Goal: Task Accomplishment & Management: Use online tool/utility

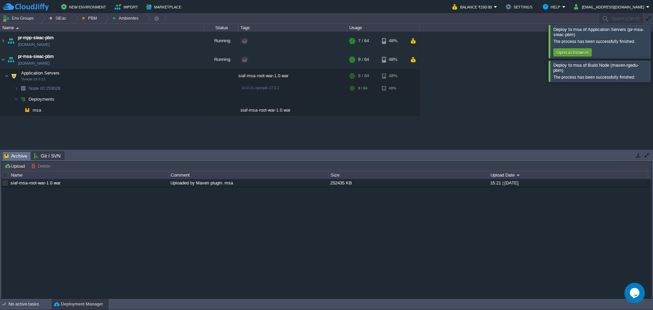
click at [653, 49] on div at bounding box center [662, 41] width 0 height 33
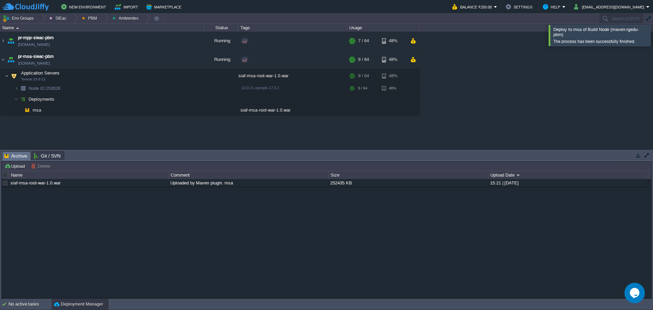
click at [643, 67] on div "maven - sie - baja california maven-rgedu.w1-us.cloudjiffy.net Running SIEac SI…" at bounding box center [326, 90] width 653 height 117
click at [653, 44] on div at bounding box center [662, 35] width 0 height 21
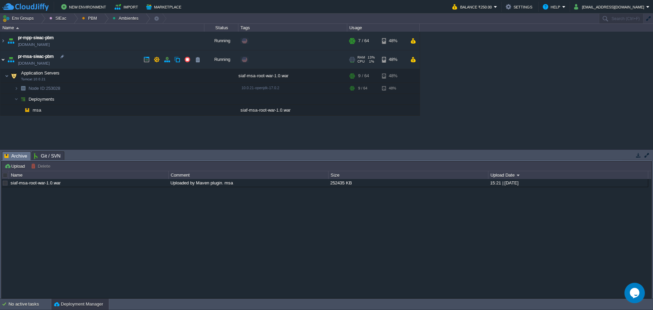
click at [1, 62] on img at bounding box center [2, 59] width 5 height 18
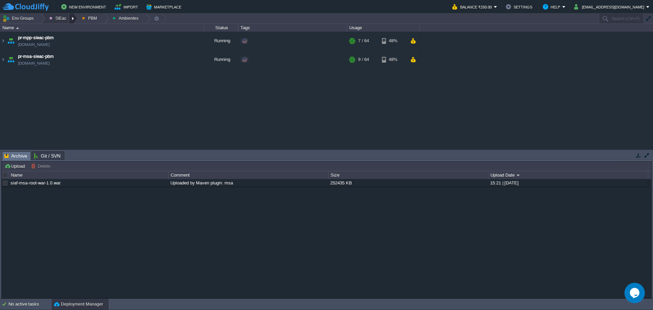
click at [70, 20] on div at bounding box center [73, 19] width 9 height 10
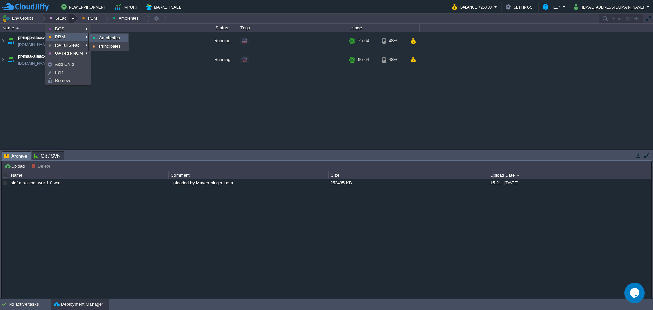
click at [105, 38] on span "Ambientes" at bounding box center [109, 37] width 21 height 5
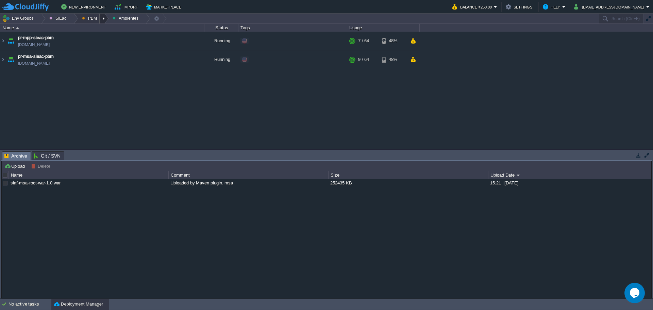
click at [101, 18] on div at bounding box center [104, 19] width 9 height 10
click at [97, 39] on span "Principales" at bounding box center [98, 36] width 22 height 5
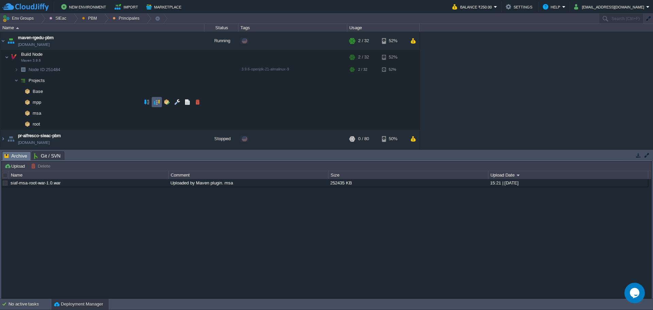
click at [159, 101] on button "button" at bounding box center [157, 102] width 6 height 6
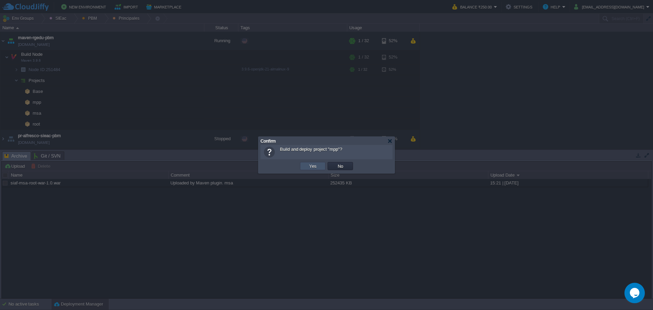
click at [309, 167] on button "Yes" at bounding box center [313, 166] width 12 height 6
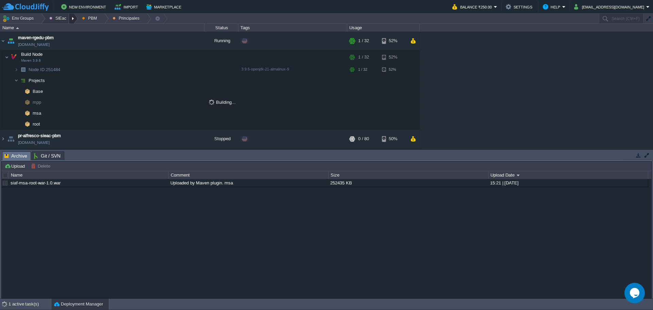
click at [69, 19] on div at bounding box center [73, 19] width 9 height 10
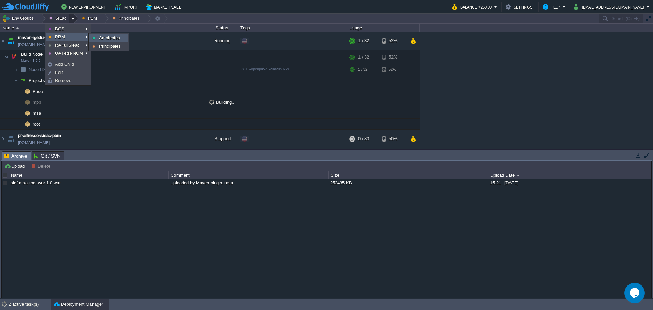
click at [115, 38] on span "Ambientes" at bounding box center [109, 37] width 21 height 5
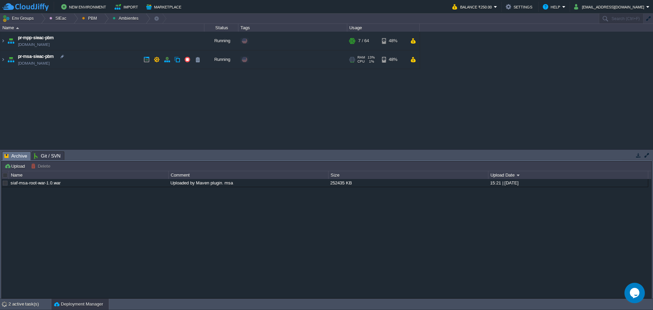
click at [100, 59] on td "pr-msa-sieac-pbm pr-msa-sieac-pbm.w1-us.cloudjiffy.net" at bounding box center [102, 59] width 204 height 19
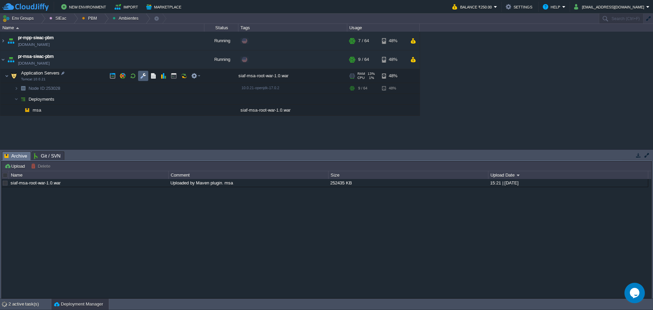
click at [138, 77] on td at bounding box center [143, 76] width 10 height 10
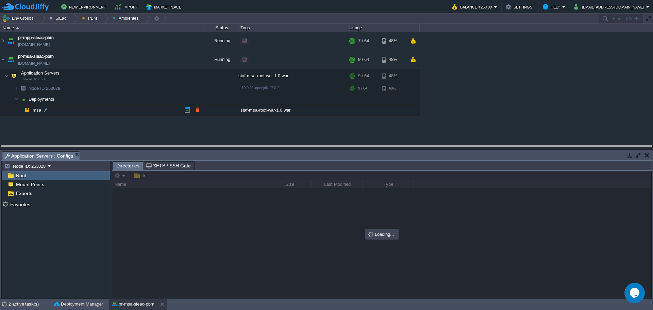
drag, startPoint x: 268, startPoint y: 157, endPoint x: 262, endPoint y: 123, distance: 33.9
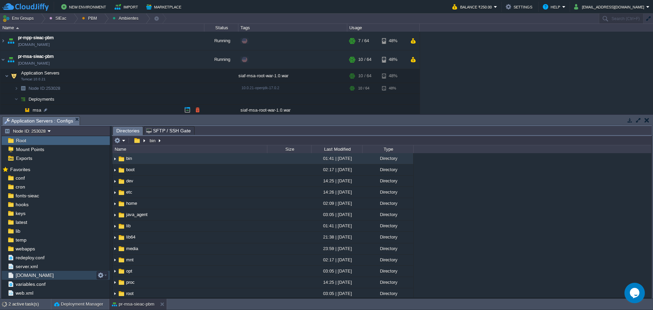
click at [32, 277] on span "tomcat-env.sh" at bounding box center [34, 275] width 40 height 6
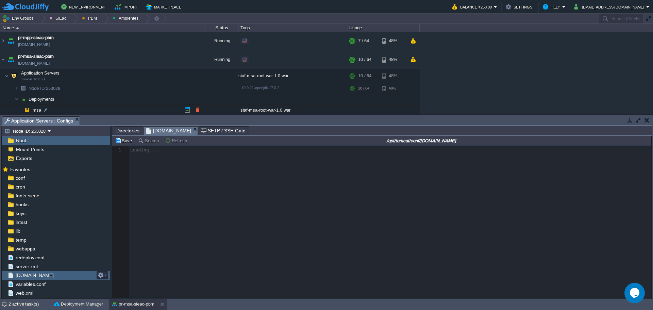
click at [32, 277] on span "tomcat-env.sh" at bounding box center [34, 275] width 40 height 6
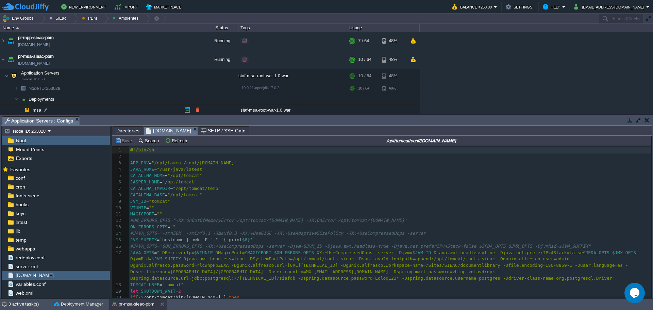
scroll to position [2, 0]
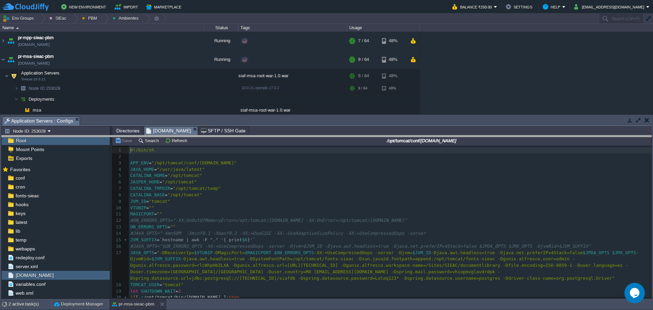
drag, startPoint x: 248, startPoint y: 121, endPoint x: 244, endPoint y: 137, distance: 16.2
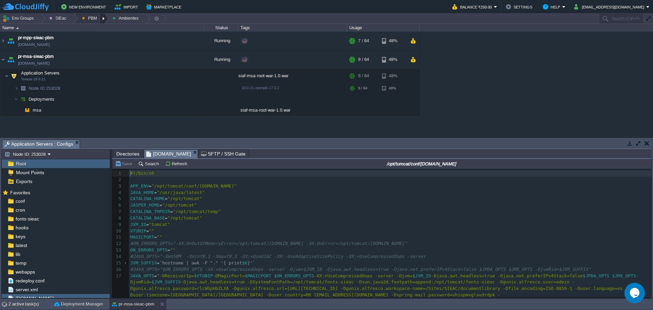
click at [100, 19] on div at bounding box center [104, 19] width 9 height 10
click at [95, 28] on span "Ambientes" at bounding box center [97, 28] width 21 height 5
click at [101, 19] on div at bounding box center [104, 19] width 9 height 10
click at [99, 37] on span "Principales" at bounding box center [98, 36] width 22 height 5
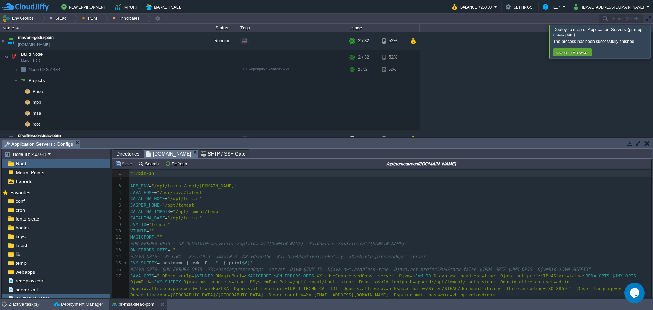
click at [653, 46] on div at bounding box center [662, 41] width 0 height 33
click at [653, 43] on div at bounding box center [662, 41] width 0 height 33
click at [653, 36] on div at bounding box center [662, 35] width 0 height 21
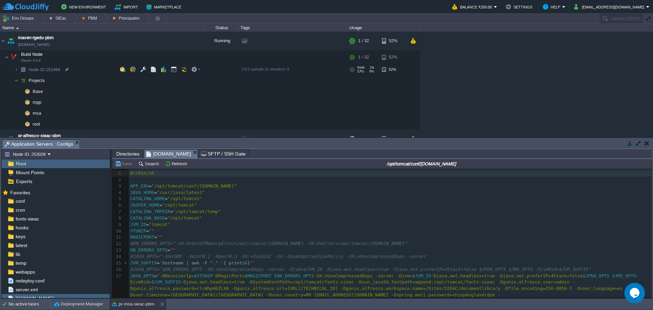
scroll to position [67, 0]
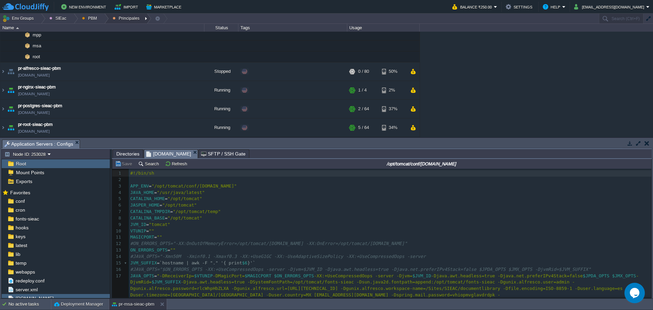
click at [104, 19] on div at bounding box center [104, 19] width 9 height 10
click at [99, 33] on li "Ambientes" at bounding box center [96, 29] width 39 height 8
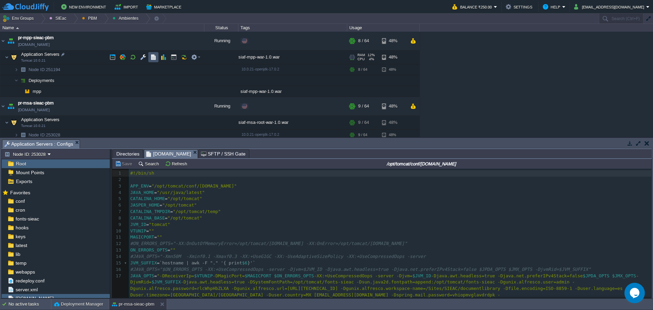
click at [151, 55] on button "button" at bounding box center [153, 57] width 6 height 6
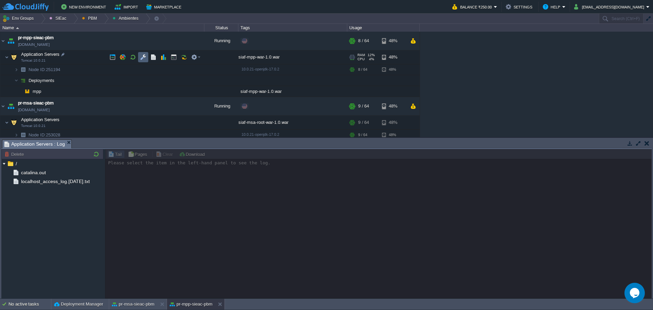
click at [147, 59] on td at bounding box center [143, 57] width 10 height 10
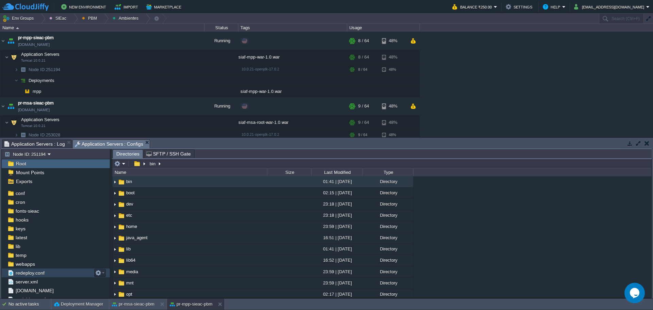
scroll to position [21, 0]
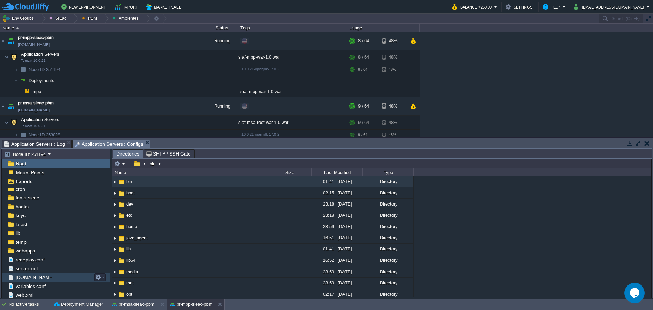
click at [32, 279] on span "tomcat-env.sh" at bounding box center [34, 277] width 40 height 6
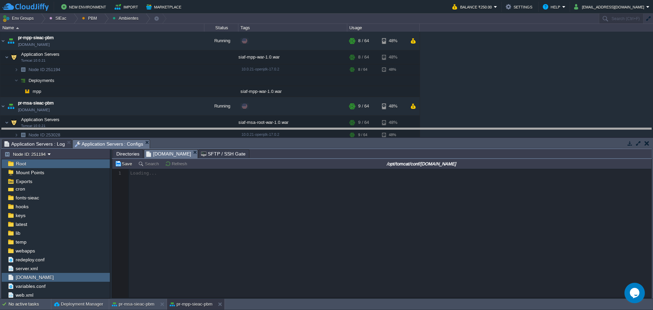
drag, startPoint x: 292, startPoint y: 144, endPoint x: 295, endPoint y: 115, distance: 29.5
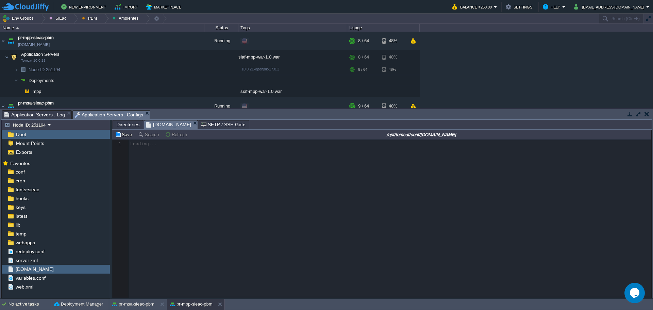
scroll to position [0, 0]
click at [131, 297] on div at bounding box center [381, 219] width 539 height 158
click at [142, 307] on button "pr-msa-sieac-pbm" at bounding box center [133, 304] width 43 height 7
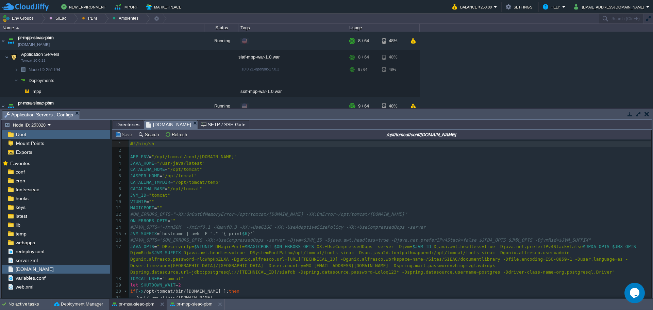
click at [409, 273] on span "-Djava.awt.headless=true -DSystemFontPath=/opt/tomcat/fonts-sieac -Dsun.java2d.…" at bounding box center [379, 262] width 498 height 25
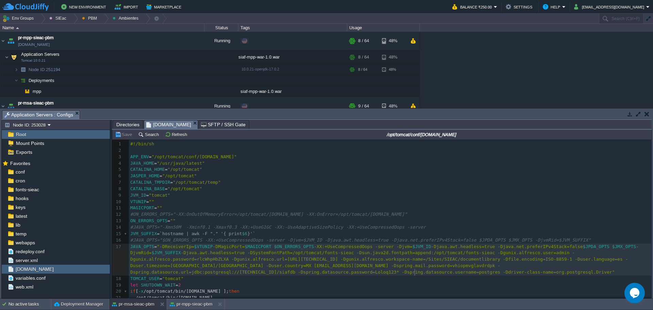
scroll to position [2, 2]
paste textarea
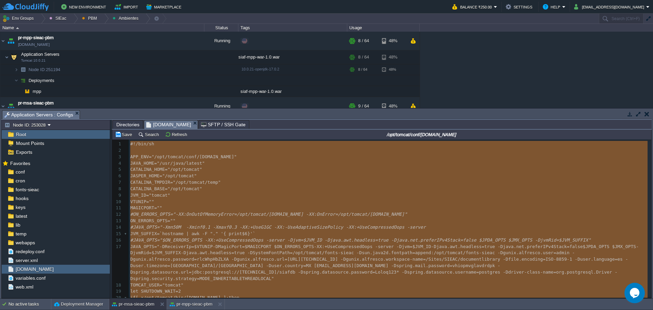
type textarea "#!/bin/sh APP_ENV="/opt/tomcat/conf/tomcat-env.sh" JAVA_HOME="/usr/java/latest"…"
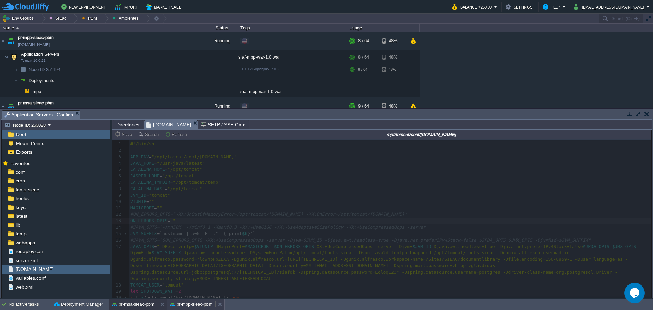
click at [185, 304] on button "pr-mpp-sieac-pbm" at bounding box center [191, 304] width 43 height 7
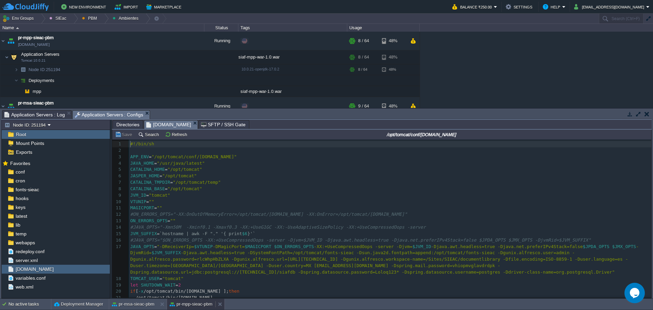
scroll to position [2, 0]
click at [319, 201] on pre "VTUNIP = """ at bounding box center [390, 202] width 523 height 6
type textarea "-"
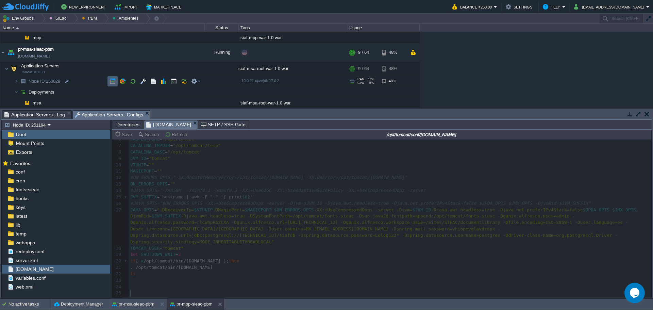
scroll to position [54, 0]
click at [102, 21] on div at bounding box center [104, 19] width 9 height 10
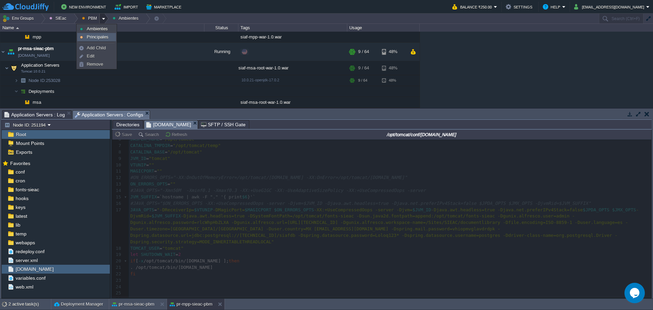
click at [95, 40] on link "Principales" at bounding box center [97, 36] width 38 height 7
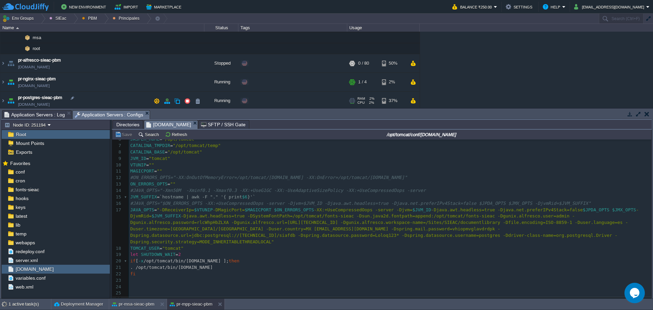
scroll to position [97, 0]
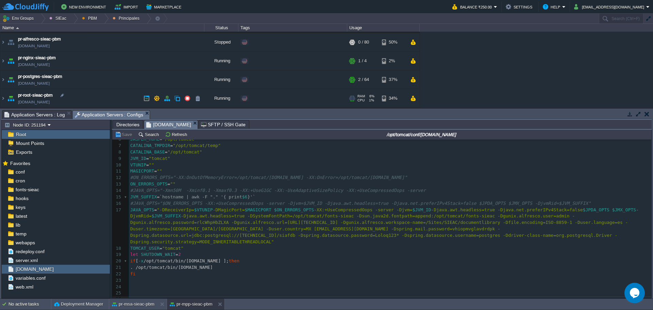
click at [103, 95] on td "pr-root-sieac-pbm pr-root-sieac-pbm.w1-us.cloudjiffy.net" at bounding box center [102, 98] width 204 height 19
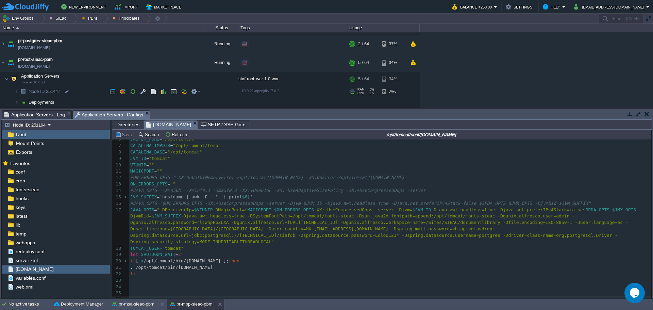
scroll to position [132, 0]
click at [142, 78] on button "button" at bounding box center [143, 79] width 6 height 6
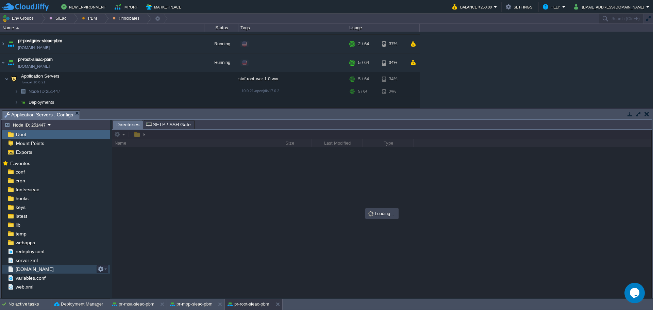
click at [31, 270] on span "tomcat-env.sh" at bounding box center [34, 269] width 40 height 6
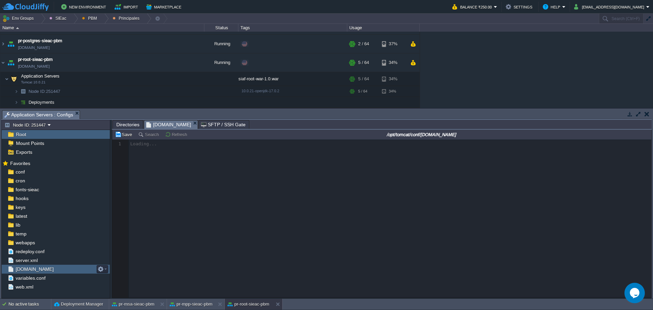
click at [31, 270] on span "tomcat-env.sh" at bounding box center [34, 269] width 40 height 6
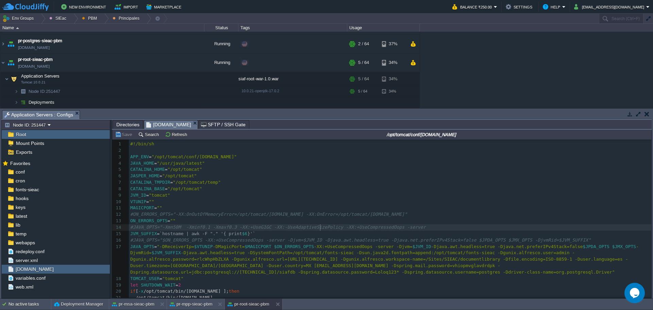
click at [320, 225] on div "26 1 #!/bin/sh 2 ​ 3 APP_ENV = "/opt/tomcat/conf/tomcat-env.sh" 4 JAVA_HOME = "…" at bounding box center [390, 237] width 523 height 192
type textarea "-"
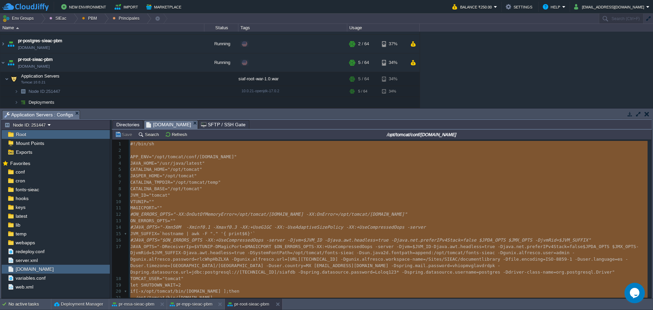
scroll to position [37, 0]
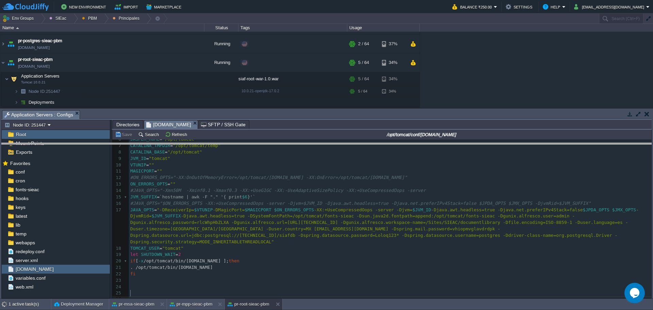
drag, startPoint x: 316, startPoint y: 118, endPoint x: 281, endPoint y: 151, distance: 48.4
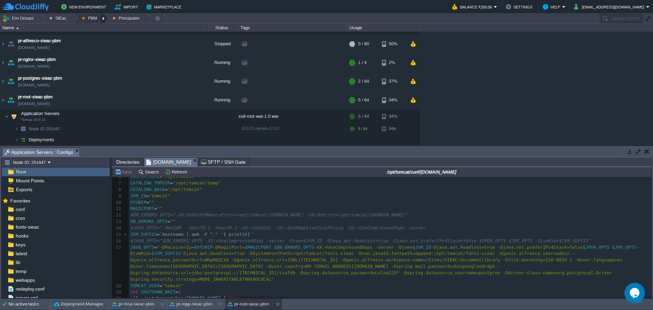
click at [100, 17] on div at bounding box center [104, 19] width 9 height 10
click at [98, 36] on span "Principales" at bounding box center [98, 36] width 22 height 5
click at [103, 16] on div at bounding box center [104, 19] width 9 height 10
click at [103, 28] on span "Ambientes" at bounding box center [97, 28] width 21 height 5
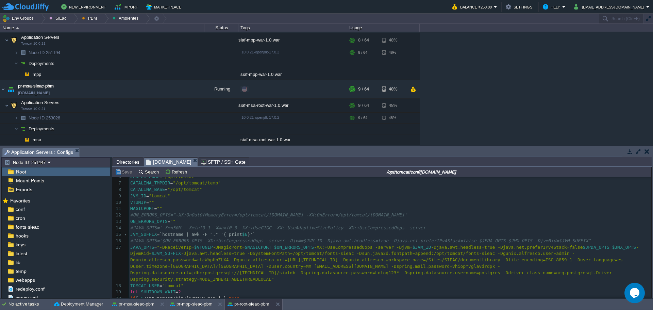
scroll to position [0, 0]
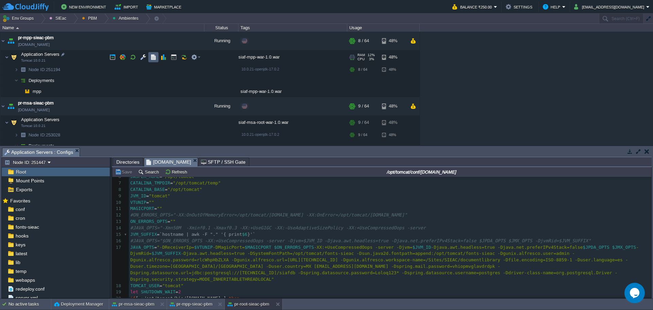
click at [154, 56] on button "button" at bounding box center [153, 57] width 6 height 6
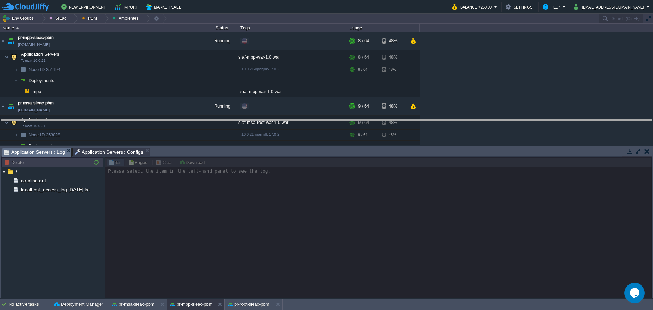
drag, startPoint x: 286, startPoint y: 157, endPoint x: 134, endPoint y: 173, distance: 152.6
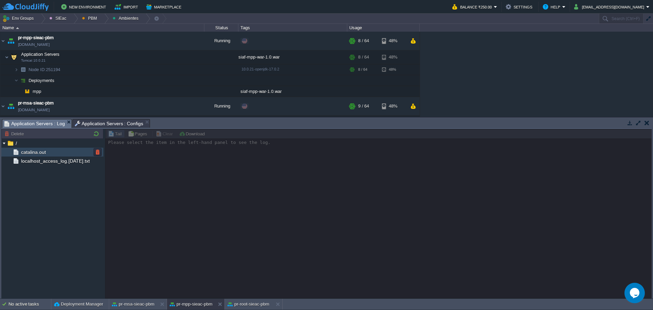
click at [25, 151] on span "catalina.out" at bounding box center [33, 152] width 27 height 6
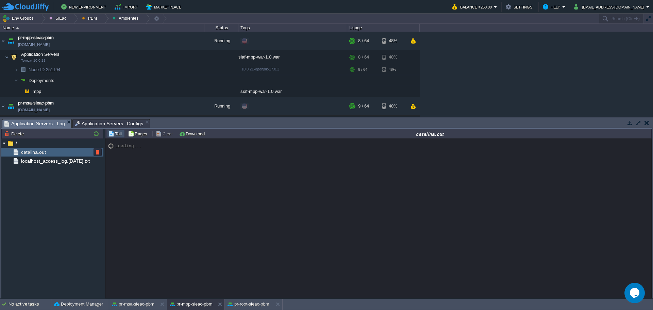
click at [25, 151] on span "catalina.out" at bounding box center [33, 152] width 27 height 6
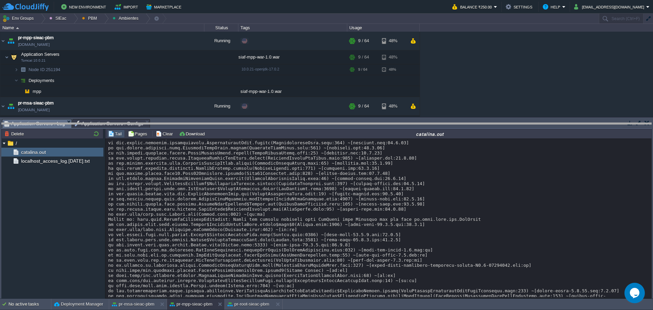
drag, startPoint x: 261, startPoint y: 122, endPoint x: 247, endPoint y: 136, distance: 20.2
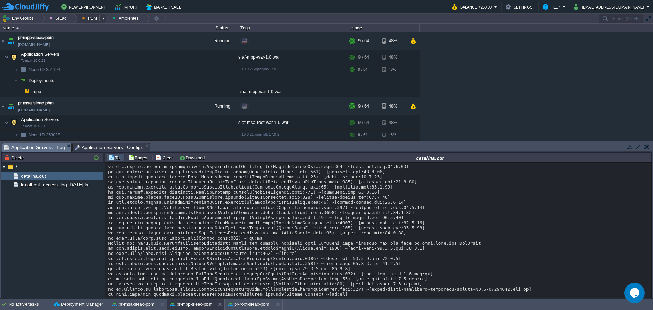
click at [82, 19] on span "button" at bounding box center [83, 18] width 3 height 3
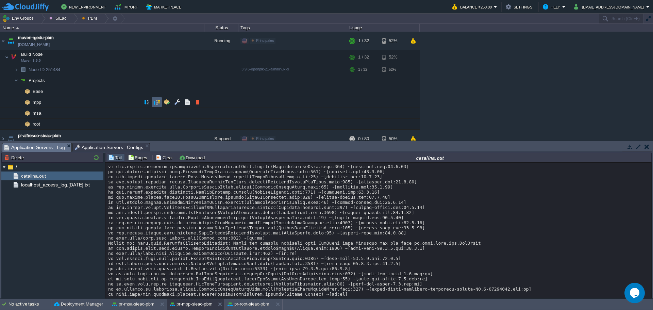
click at [155, 103] on button "button" at bounding box center [157, 102] width 6 height 6
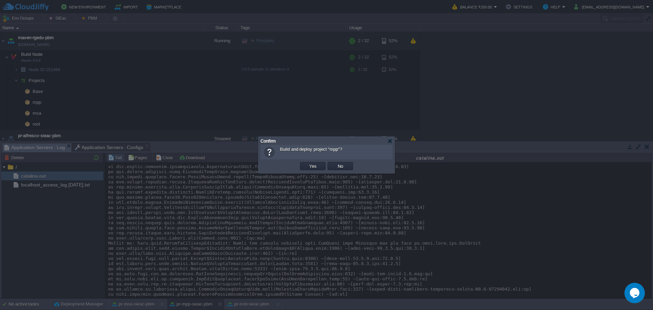
click at [314, 172] on div "OK Yes No Cancel" at bounding box center [327, 166] width 132 height 14
click at [314, 160] on div "OK Yes No Cancel" at bounding box center [327, 166] width 132 height 14
click at [313, 170] on td "Yes" at bounding box center [313, 166] width 26 height 8
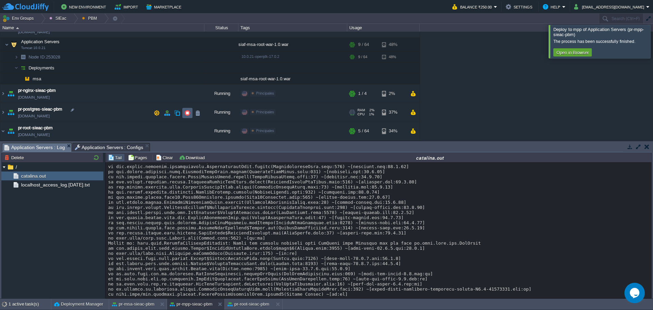
scroll to position [173, 0]
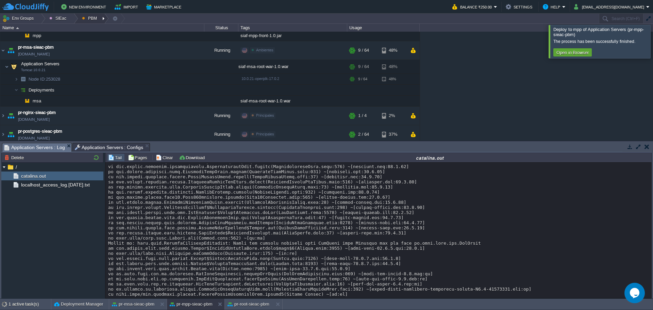
click at [100, 18] on div at bounding box center [104, 19] width 9 height 10
click at [106, 30] on span "Ambientes" at bounding box center [97, 28] width 21 height 5
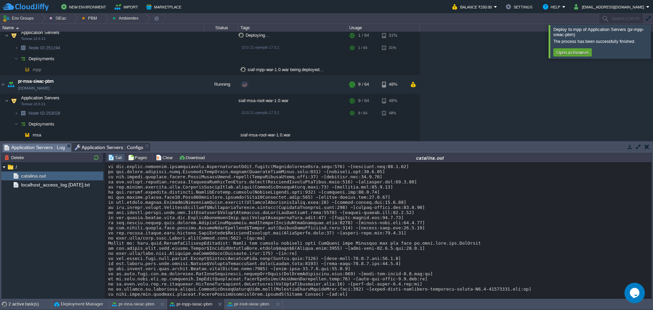
scroll to position [20, 0]
drag, startPoint x: 642, startPoint y: 51, endPoint x: 571, endPoint y: 129, distance: 105.8
click at [653, 51] on div at bounding box center [662, 41] width 0 height 33
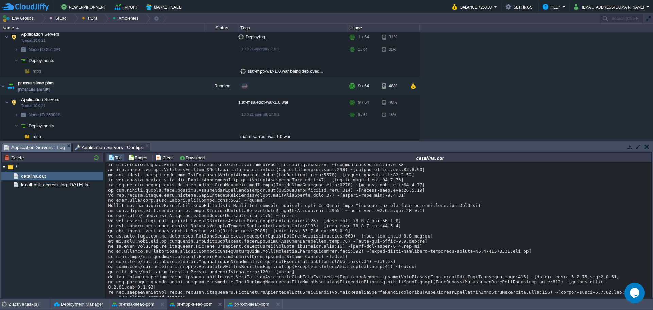
scroll to position [2841, 0]
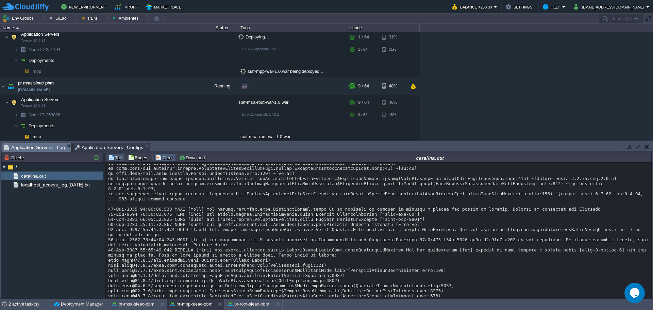
click at [164, 159] on button "Clear" at bounding box center [165, 158] width 19 height 6
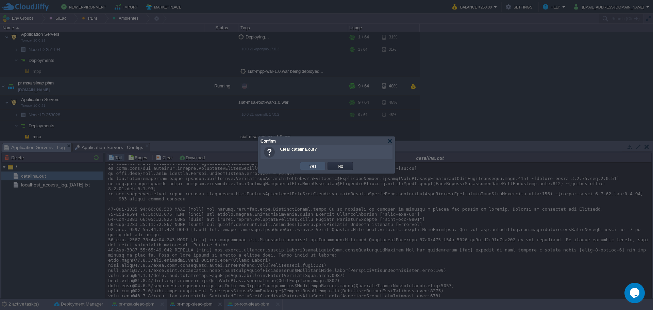
click at [308, 165] on button "Yes" at bounding box center [313, 166] width 12 height 6
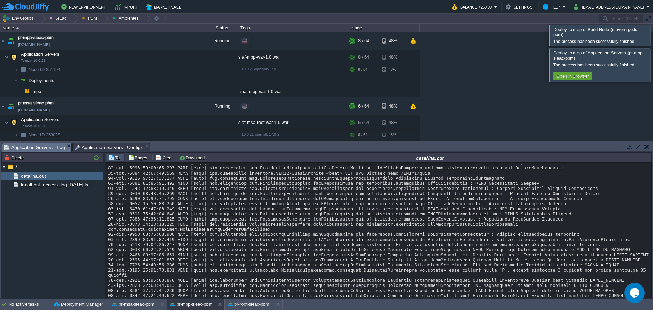
scroll to position [2076, 0]
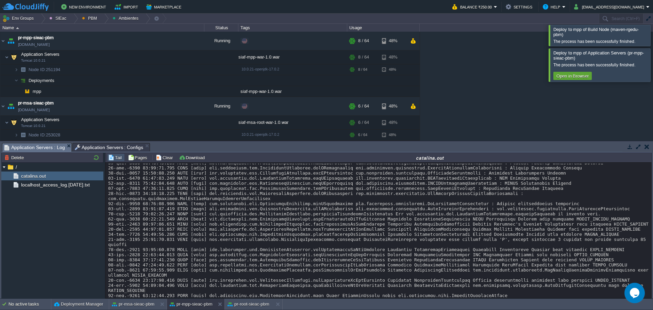
drag, startPoint x: 647, startPoint y: 66, endPoint x: 653, endPoint y: 29, distance: 38.3
click at [653, 66] on div at bounding box center [662, 64] width 0 height 33
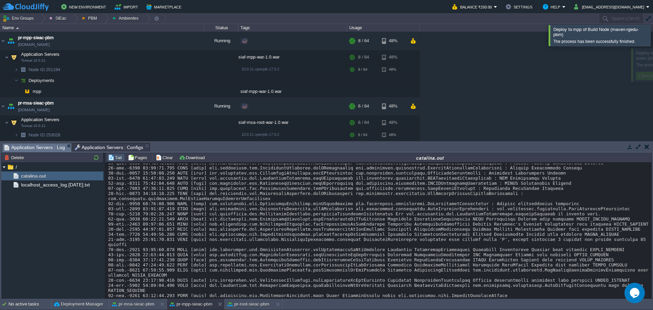
click at [653, 29] on div "Name Status Tags Usage" at bounding box center [326, 28] width 653 height 8
click at [653, 30] on div at bounding box center [662, 35] width 0 height 21
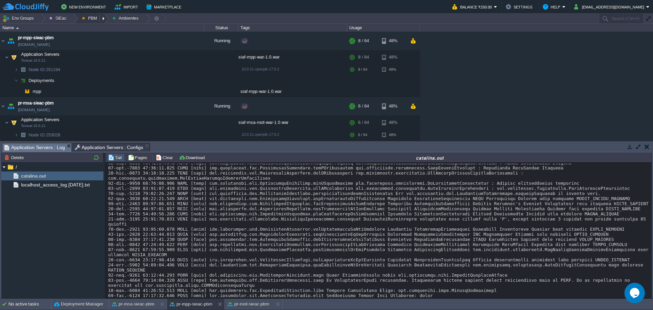
click at [90, 20] on button "PBM" at bounding box center [90, 19] width 17 height 10
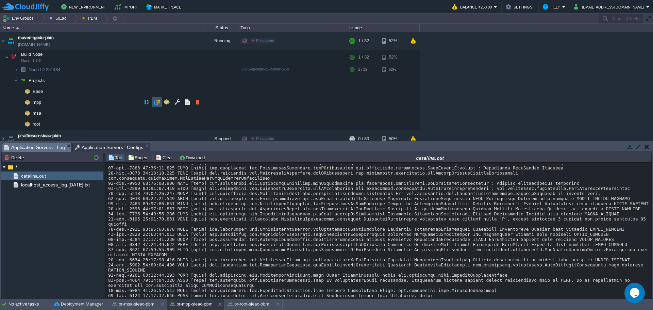
click at [156, 102] on button "button" at bounding box center [157, 102] width 6 height 6
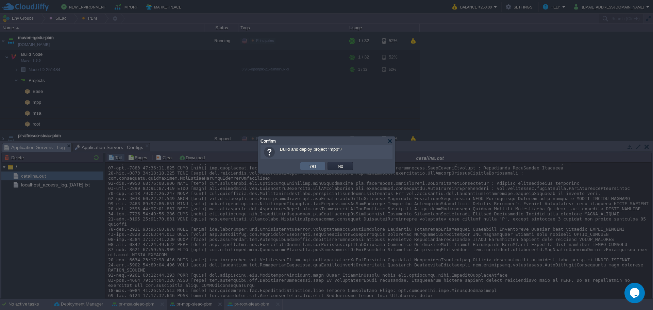
click at [309, 166] on button "Yes" at bounding box center [313, 166] width 12 height 6
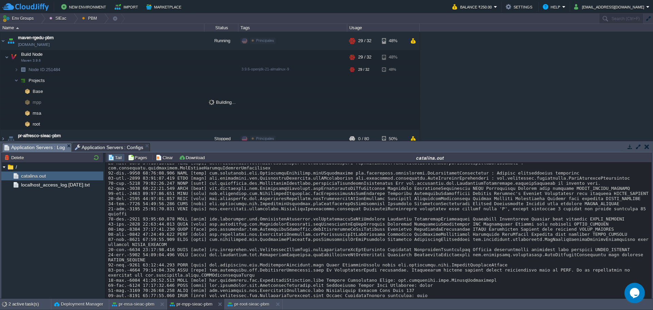
scroll to position [2117, 0]
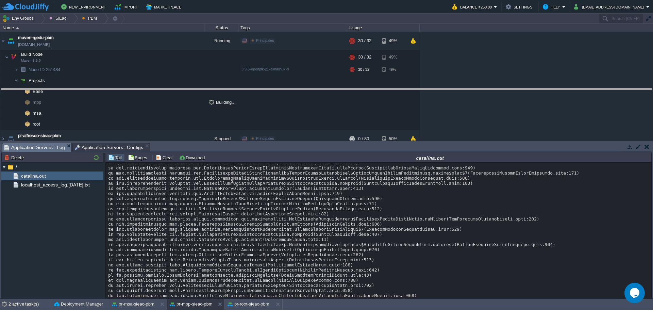
drag, startPoint x: 294, startPoint y: 147, endPoint x: 306, endPoint y: 132, distance: 18.9
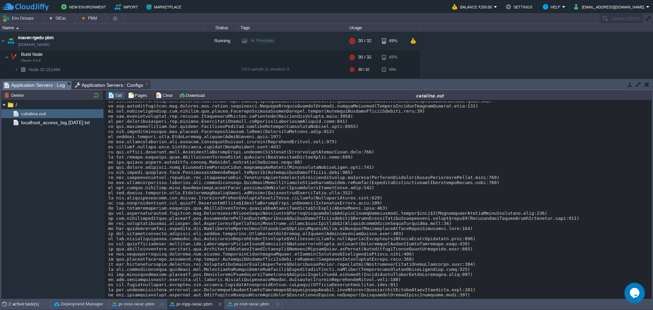
scroll to position [5107, 0]
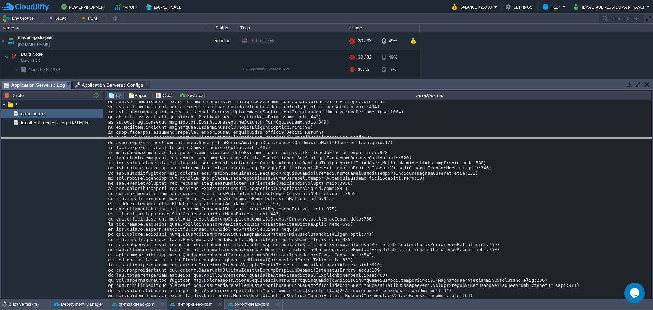
drag, startPoint x: 271, startPoint y: 84, endPoint x: 280, endPoint y: 140, distance: 56.5
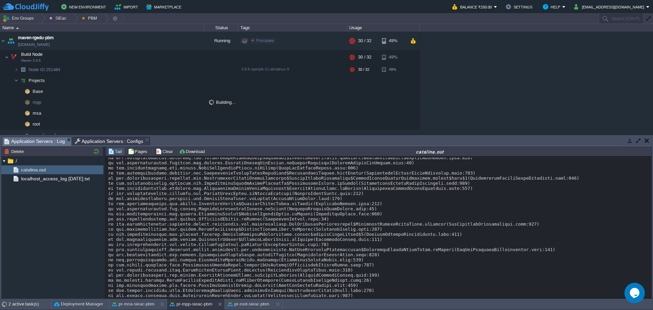
scroll to position [4767, 0]
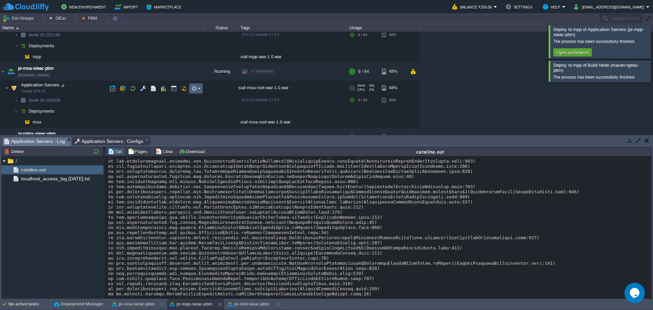
scroll to position [114, 0]
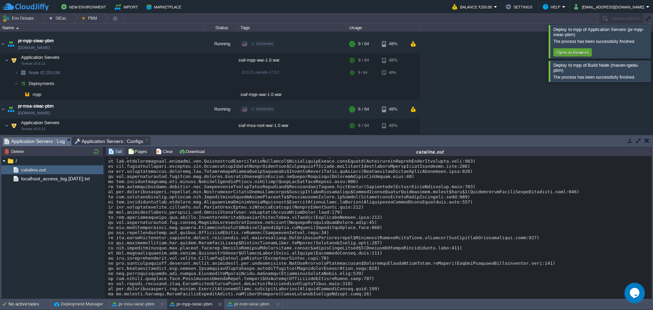
drag, startPoint x: 643, startPoint y: 45, endPoint x: 645, endPoint y: 50, distance: 5.0
click at [653, 46] on div at bounding box center [662, 41] width 0 height 33
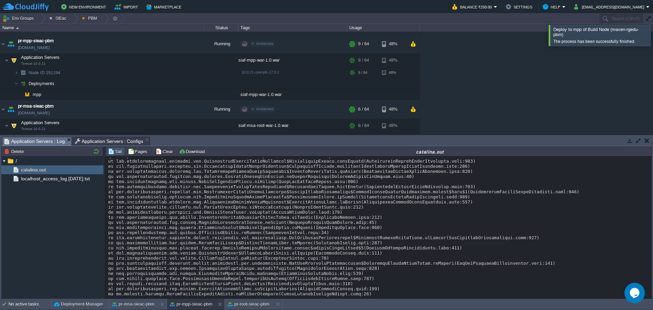
click at [653, 36] on div at bounding box center [662, 35] width 0 height 21
click at [7, 41] on img at bounding box center [11, 44] width 10 height 18
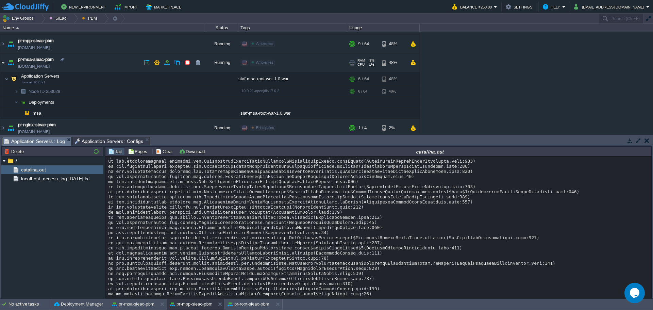
click at [2, 62] on img at bounding box center [2, 62] width 5 height 18
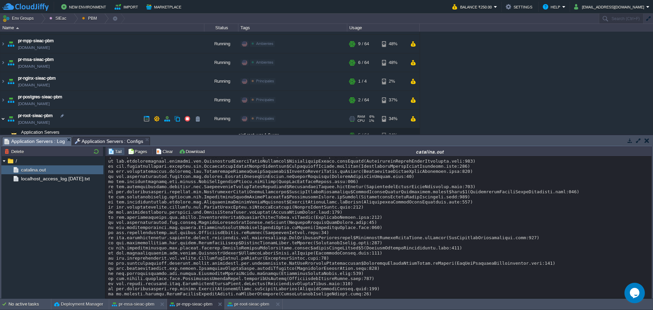
click at [4, 119] on img at bounding box center [2, 119] width 5 height 18
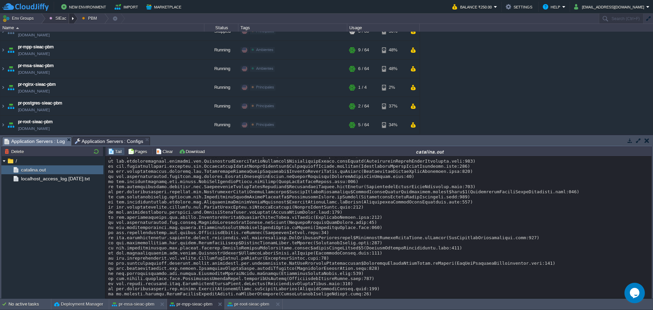
click at [75, 18] on div at bounding box center [73, 19] width 9 height 10
click at [101, 34] on span "Principales" at bounding box center [98, 36] width 22 height 5
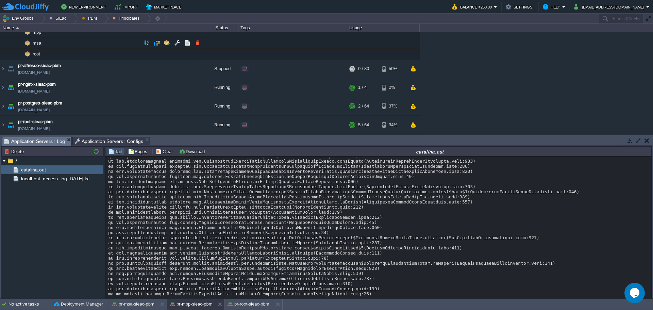
scroll to position [70, 0]
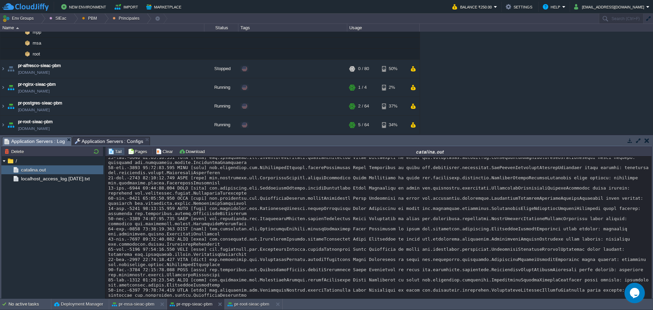
scroll to position [9819, 0]
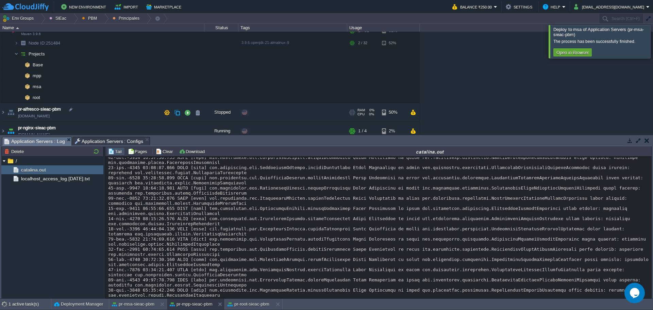
scroll to position [68, 0]
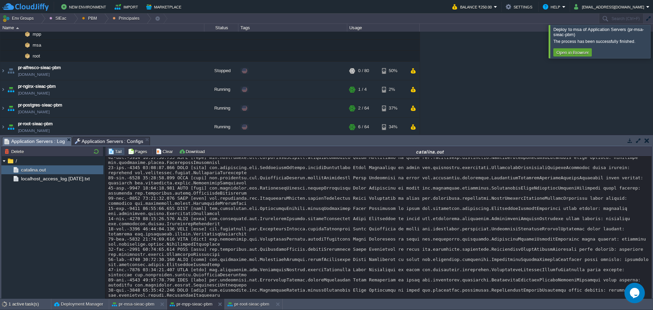
click at [653, 43] on div at bounding box center [662, 41] width 0 height 33
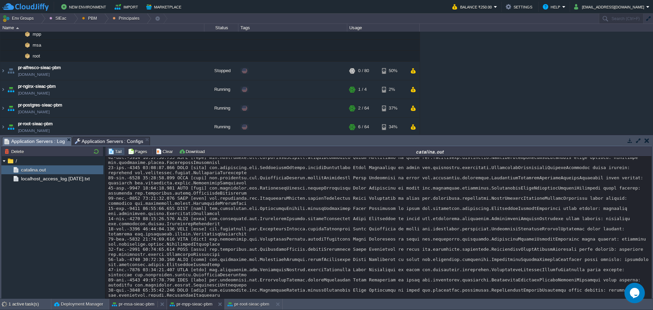
click at [140, 304] on button "pr-msa-sieac-pbm" at bounding box center [133, 304] width 43 height 7
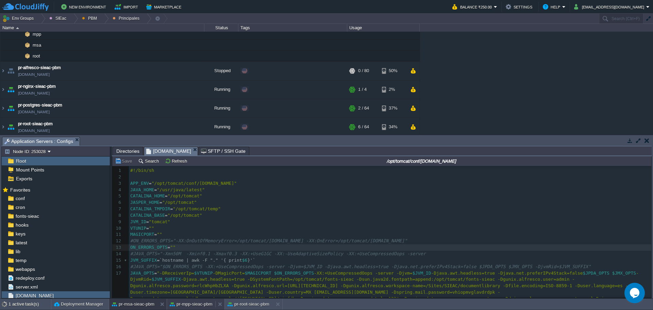
click at [179, 305] on button "pr-mpp-sieac-pbm" at bounding box center [191, 304] width 43 height 7
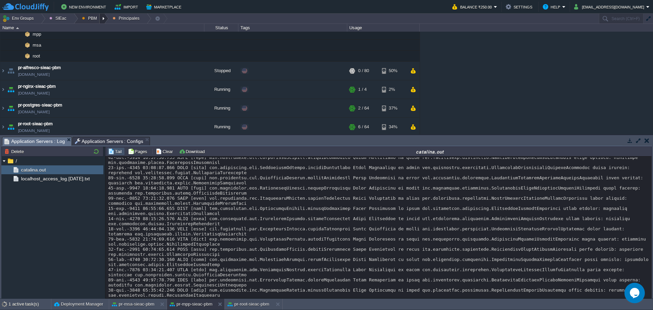
drag, startPoint x: 102, startPoint y: 18, endPoint x: 101, endPoint y: 22, distance: 4.2
click at [101, 20] on div at bounding box center [104, 19] width 9 height 10
click at [100, 32] on link "Ambientes" at bounding box center [97, 28] width 38 height 7
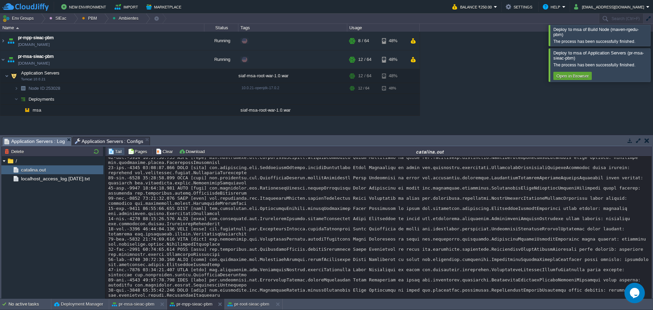
click at [653, 70] on div at bounding box center [662, 64] width 0 height 33
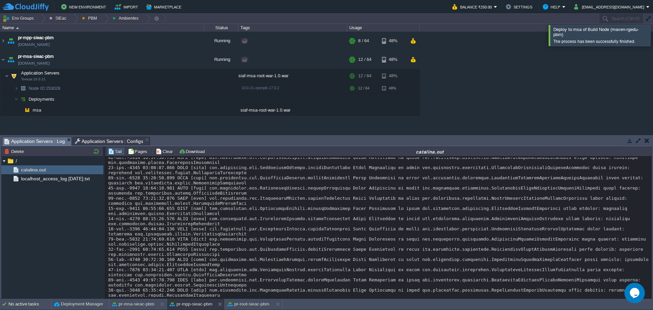
click at [653, 35] on div at bounding box center [662, 35] width 0 height 21
click at [101, 16] on div at bounding box center [104, 19] width 9 height 10
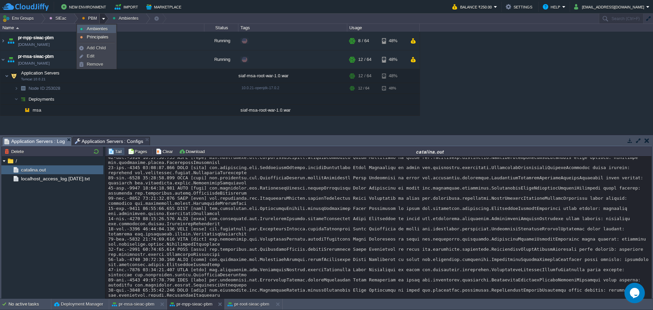
click at [94, 27] on span "Ambientes" at bounding box center [97, 28] width 21 height 5
click at [100, 19] on div at bounding box center [104, 19] width 9 height 10
click at [91, 36] on span "Principales" at bounding box center [98, 36] width 22 height 5
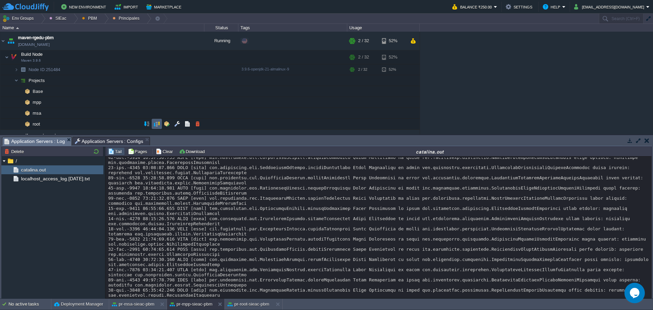
click at [154, 123] on button "button" at bounding box center [157, 124] width 6 height 6
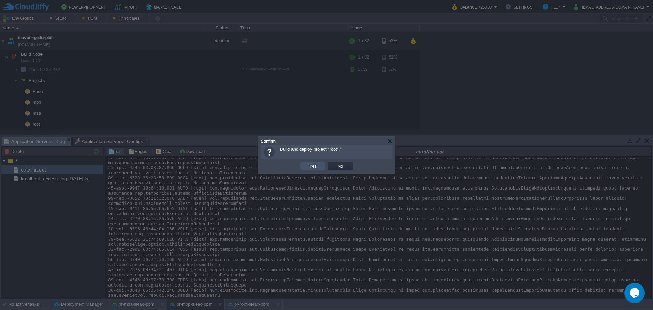
click at [308, 167] on button "Yes" at bounding box center [313, 166] width 12 height 6
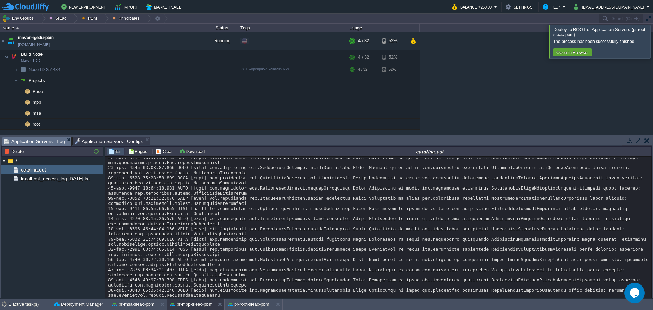
scroll to position [114, 0]
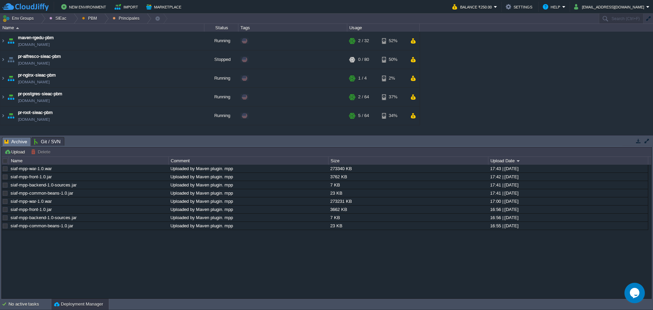
click at [7, 161] on div at bounding box center [5, 161] width 6 height 6
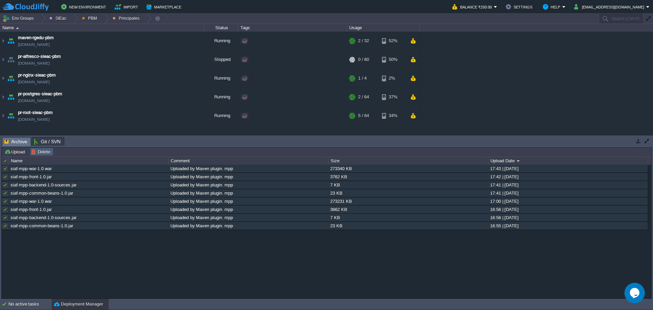
click at [33, 156] on td "Delete" at bounding box center [41, 152] width 23 height 8
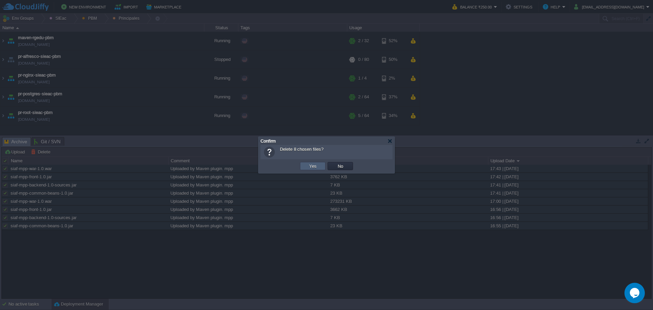
click at [305, 168] on td "Yes" at bounding box center [313, 166] width 26 height 8
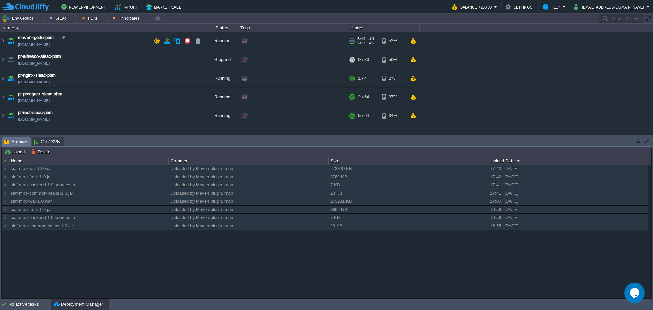
click at [50, 43] on span "[DOMAIN_NAME]" at bounding box center [34, 44] width 32 height 7
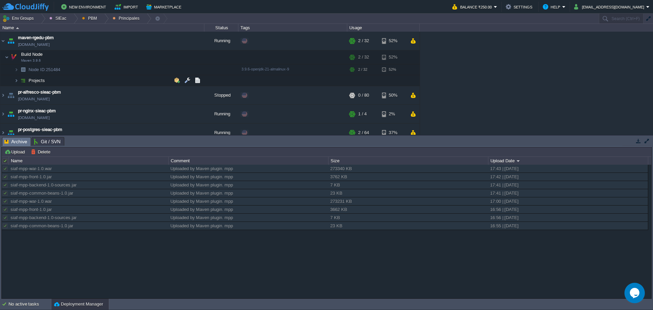
click at [84, 83] on td "Projects" at bounding box center [102, 80] width 204 height 11
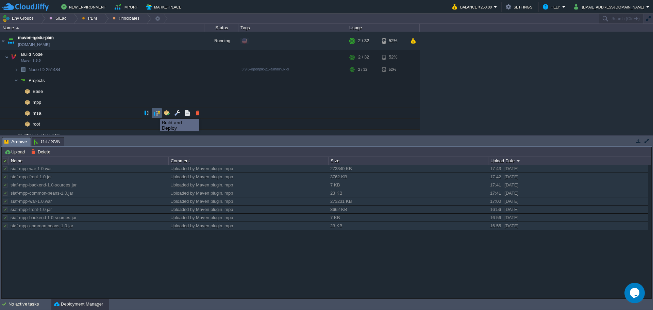
click at [155, 113] on button "button" at bounding box center [157, 113] width 6 height 6
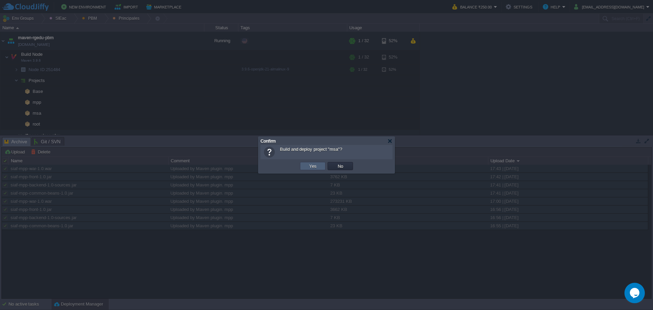
click at [305, 165] on td "Yes" at bounding box center [313, 166] width 26 height 8
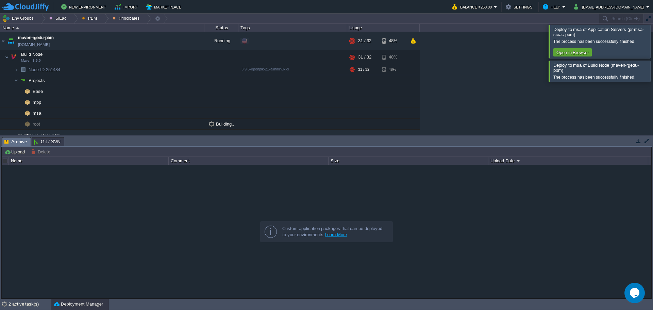
click at [653, 46] on div at bounding box center [662, 41] width 0 height 33
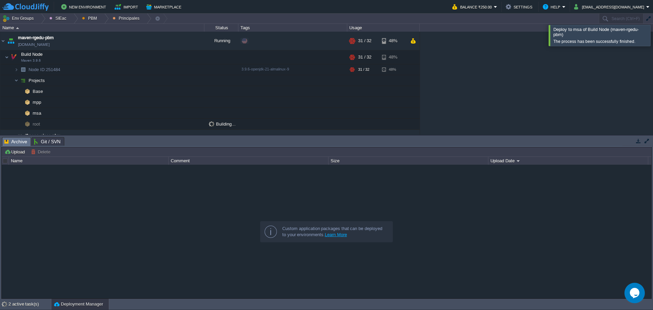
drag, startPoint x: 648, startPoint y: 36, endPoint x: 595, endPoint y: 51, distance: 55.0
click at [653, 37] on div at bounding box center [662, 35] width 0 height 21
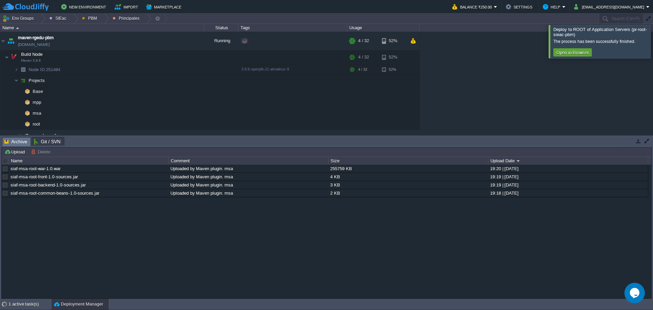
scroll to position [114, 0]
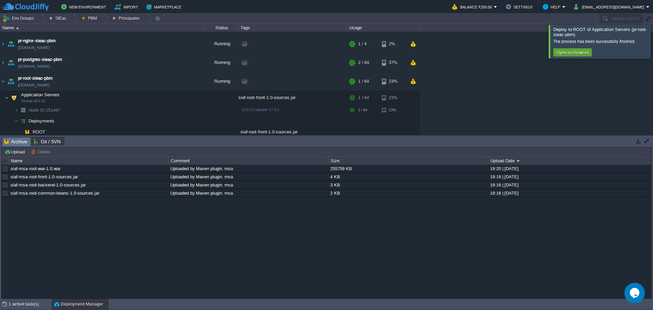
click at [653, 42] on div at bounding box center [662, 41] width 0 height 33
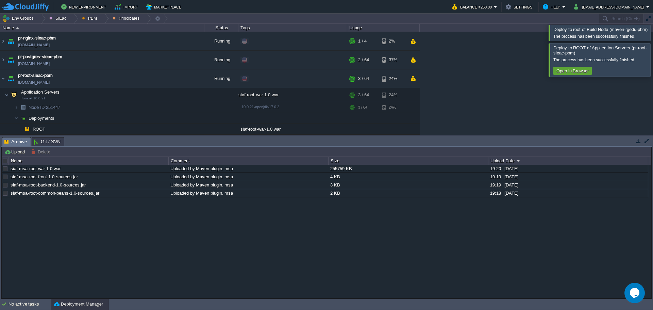
scroll to position [46, 0]
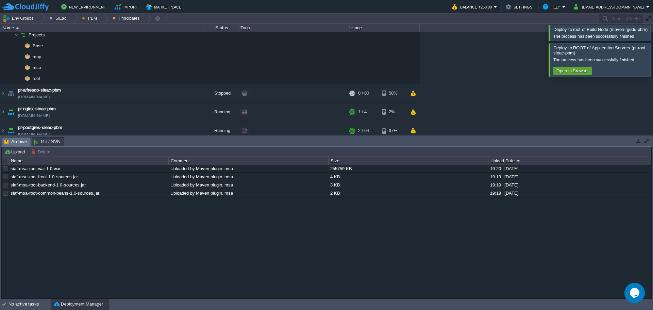
click at [653, 68] on div at bounding box center [662, 59] width 0 height 33
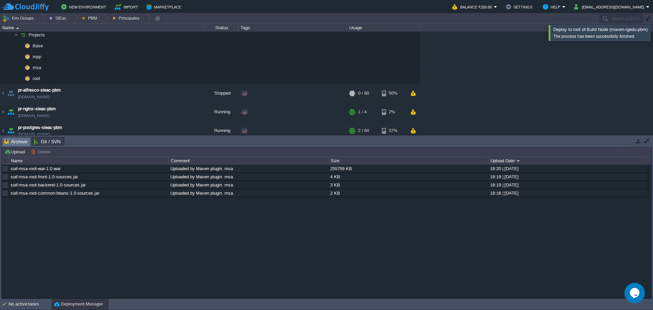
click at [653, 29] on div at bounding box center [662, 33] width 0 height 16
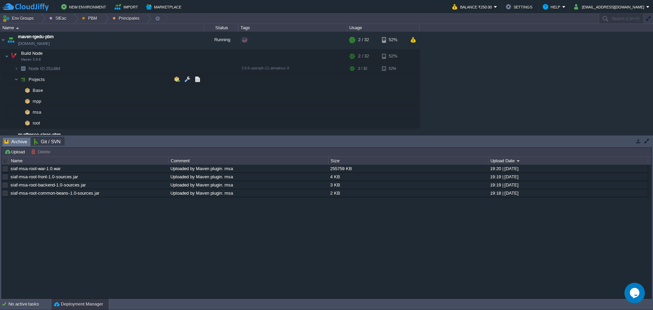
scroll to position [0, 0]
click at [156, 104] on button "button" at bounding box center [157, 102] width 6 height 6
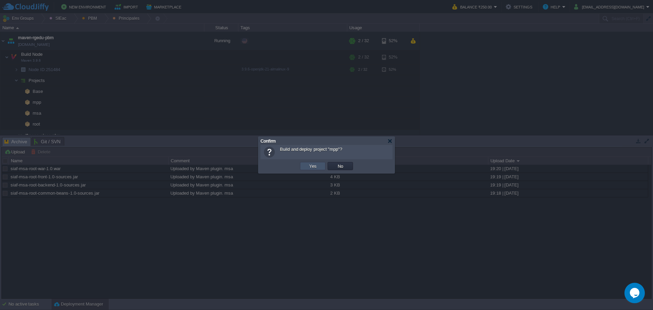
click at [310, 165] on button "Yes" at bounding box center [313, 166] width 12 height 6
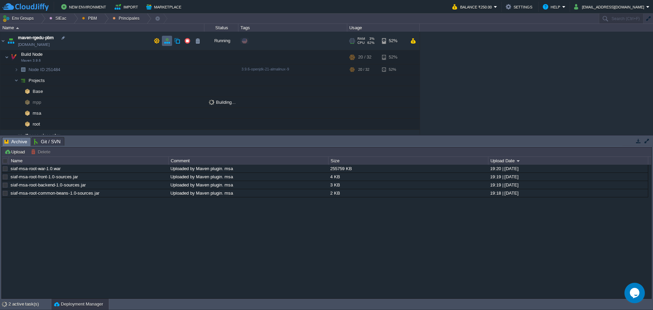
click at [164, 40] on button "button" at bounding box center [167, 41] width 6 height 6
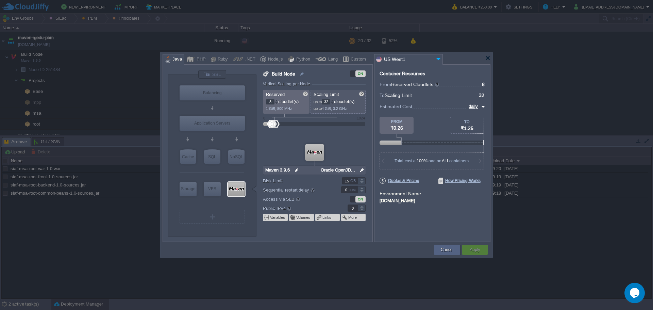
type input "Maven 3.9.6"
click at [267, 99] on input "8" at bounding box center [270, 101] width 9 height 5
click at [272, 103] on input "8" at bounding box center [270, 101] width 9 height 5
click at [439, 248] on div "Cancel" at bounding box center [447, 250] width 16 height 10
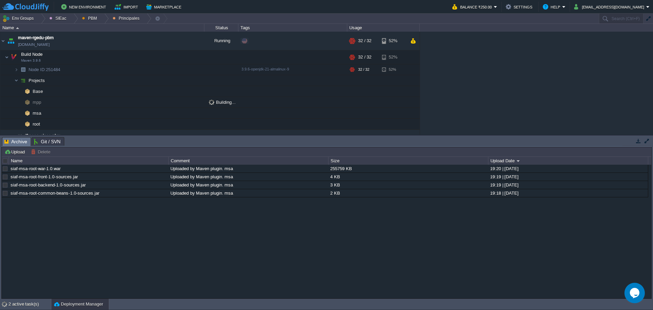
click at [4, 160] on div at bounding box center [5, 161] width 6 height 6
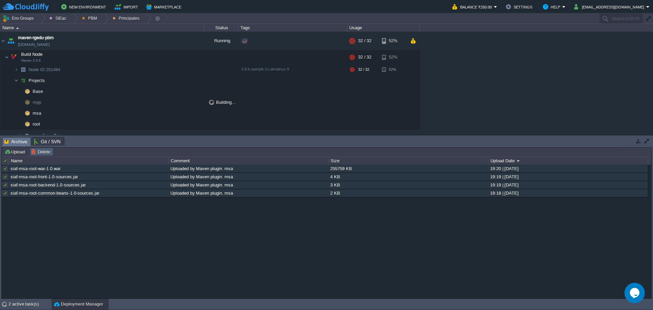
click at [37, 153] on button "Delete" at bounding box center [41, 152] width 21 height 6
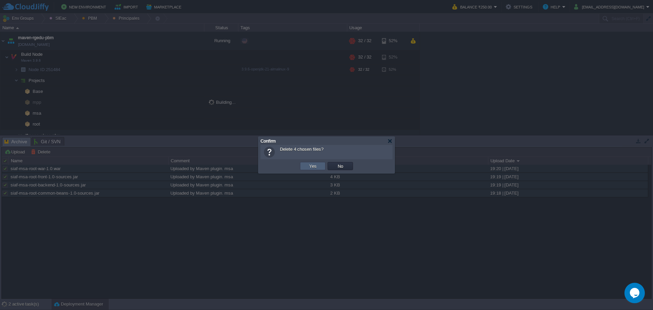
click at [310, 164] on button "Yes" at bounding box center [313, 166] width 12 height 6
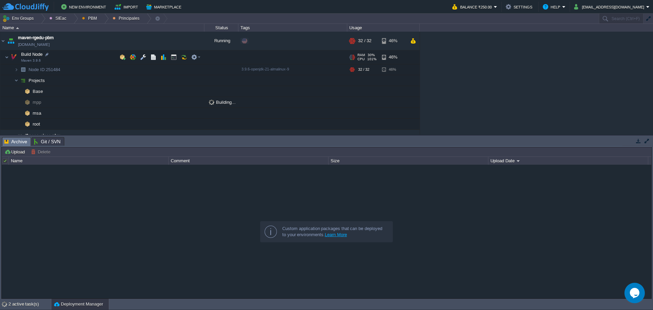
click at [36, 53] on span "Build Node" at bounding box center [31, 54] width 23 height 6
click at [36, 53] on input "Build Node" at bounding box center [112, 54] width 184 height 9
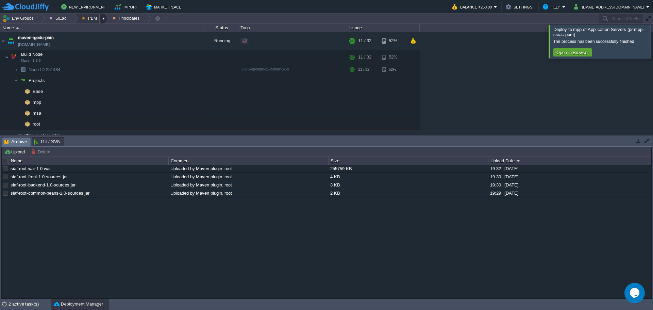
click at [101, 18] on div at bounding box center [104, 19] width 9 height 10
click at [108, 37] on link "Principales" at bounding box center [97, 36] width 38 height 7
click at [102, 16] on div at bounding box center [104, 19] width 9 height 10
click at [104, 33] on li "Ambientes" at bounding box center [96, 29] width 39 height 8
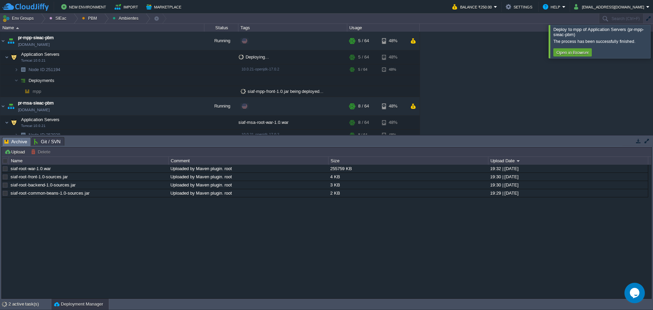
click at [0, 109] on table "maven - sie - baja california maven-rgedu.w1-us.cloudjiffy.net Running SIEac SI…" at bounding box center [210, 97] width 420 height 131
click at [653, 47] on div at bounding box center [662, 41] width 0 height 33
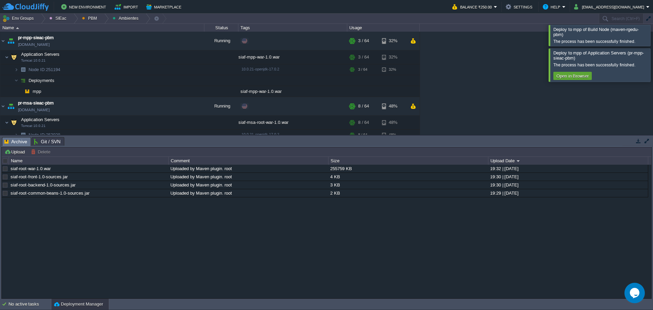
click at [653, 60] on div at bounding box center [662, 64] width 0 height 33
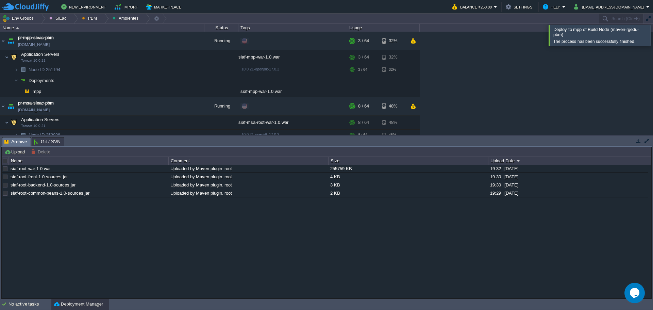
click at [653, 44] on div at bounding box center [662, 35] width 0 height 21
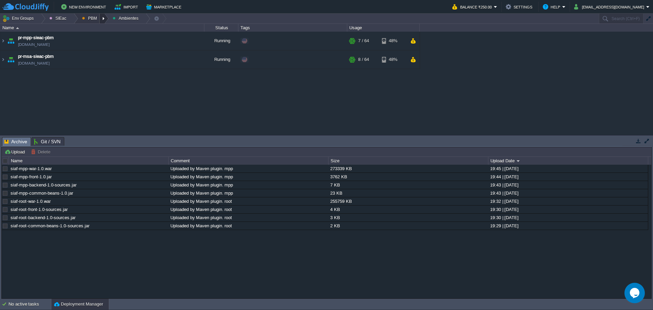
click at [100, 17] on div at bounding box center [104, 19] width 9 height 10
click at [96, 31] on span "Ambientes" at bounding box center [97, 28] width 21 height 5
click at [100, 19] on div at bounding box center [104, 19] width 9 height 10
click at [101, 36] on span "Principales" at bounding box center [98, 36] width 22 height 5
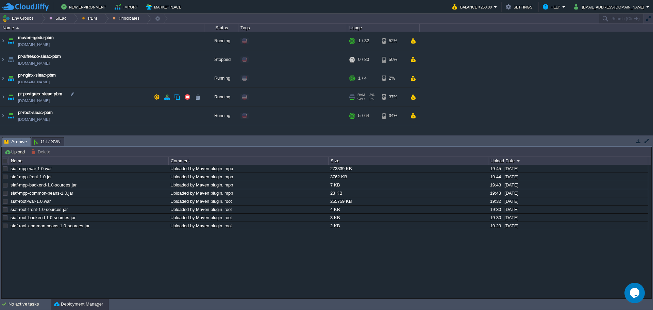
click at [119, 100] on td "pr-postgres-sieac-pbm pr-postgres-sieac-pbm.w1-us.cloudjiffy.net" at bounding box center [102, 97] width 204 height 19
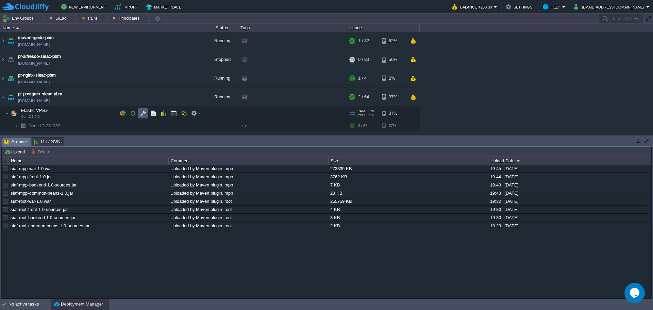
click at [144, 118] on td at bounding box center [143, 113] width 10 height 10
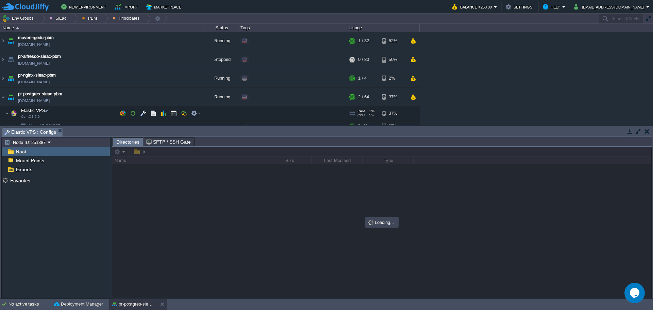
scroll to position [25, 0]
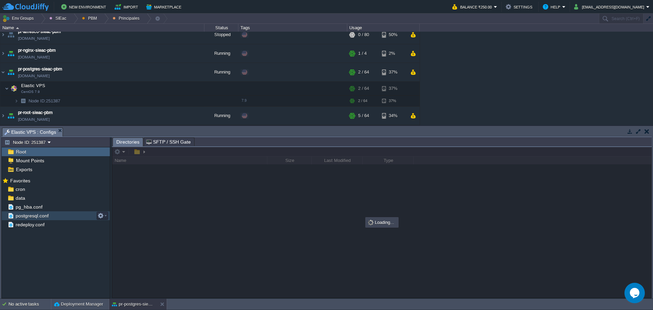
click at [43, 215] on span "postgresql.conf" at bounding box center [31, 216] width 35 height 6
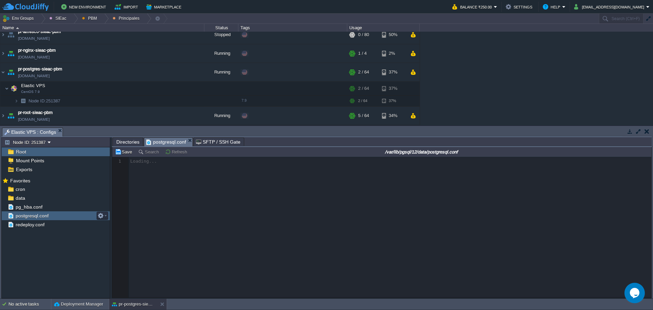
click at [43, 215] on span "postgresql.conf" at bounding box center [31, 216] width 35 height 6
click at [40, 189] on div "cron" at bounding box center [56, 189] width 108 height 9
click at [40, 188] on div "cron" at bounding box center [56, 189] width 108 height 9
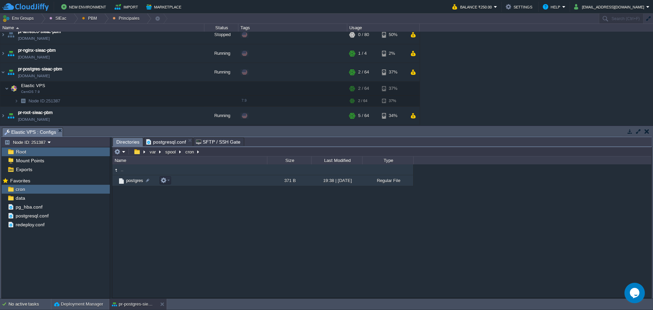
click at [133, 179] on span "postgres" at bounding box center [134, 181] width 19 height 6
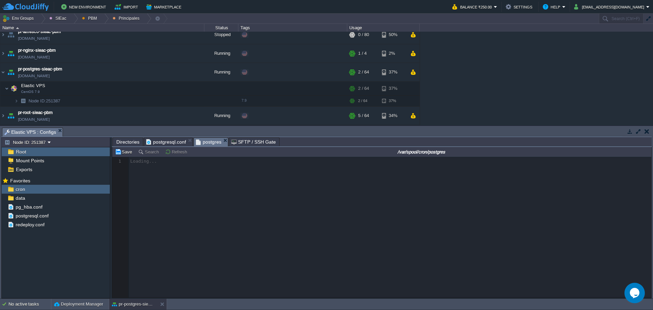
scroll to position [2, 0]
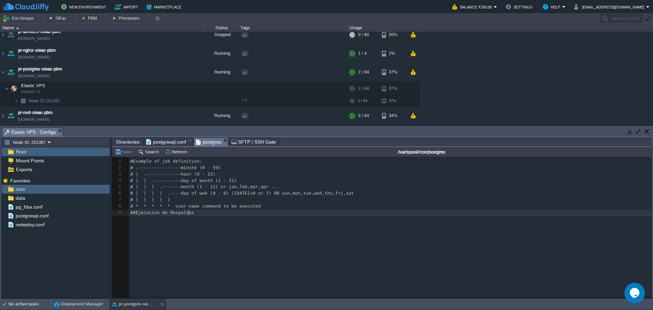
click at [272, 225] on div "9 1 #Example of job definition: 2 # .----------------minute (0 - 59) 3 # | .---…" at bounding box center [387, 232] width 550 height 151
type textarea "cd .."
drag, startPoint x: 71, startPoint y: 15, endPoint x: 71, endPoint y: 21, distance: 6.2
click at [71, 17] on div at bounding box center [73, 19] width 9 height 10
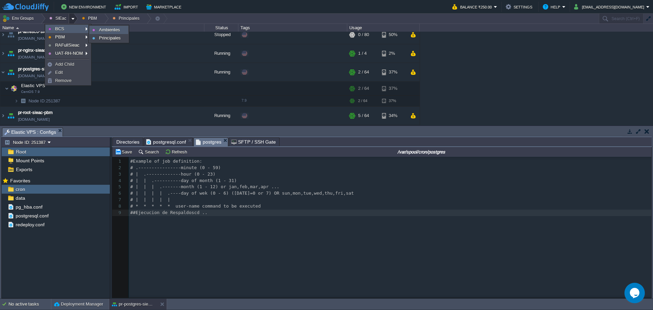
click at [111, 33] on link "Ambientes" at bounding box center [109, 29] width 38 height 7
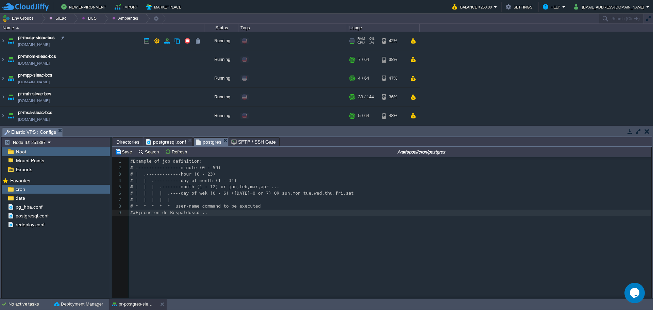
scroll to position [0, 0]
click at [102, 22] on div at bounding box center [103, 19] width 9 height 10
click at [104, 37] on span "Principales" at bounding box center [98, 36] width 22 height 5
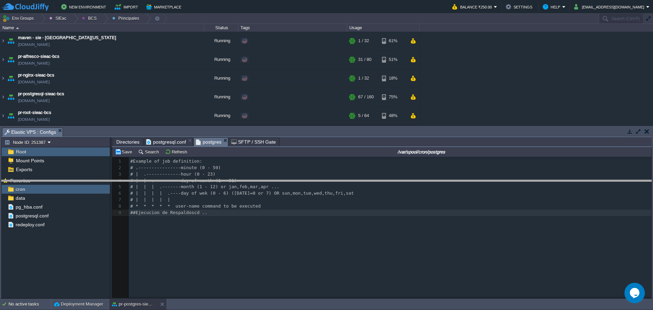
drag, startPoint x: 171, startPoint y: 133, endPoint x: 171, endPoint y: 137, distance: 3.7
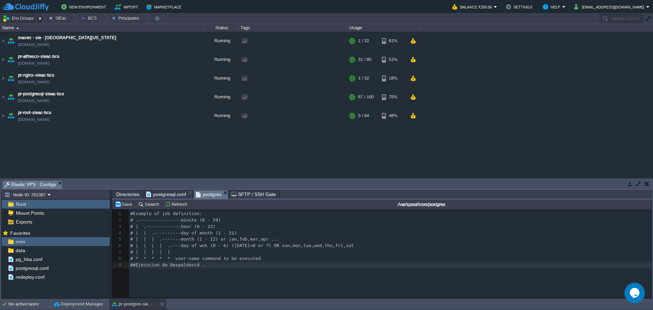
click at [23, 16] on button "Env Groups" at bounding box center [19, 19] width 34 height 10
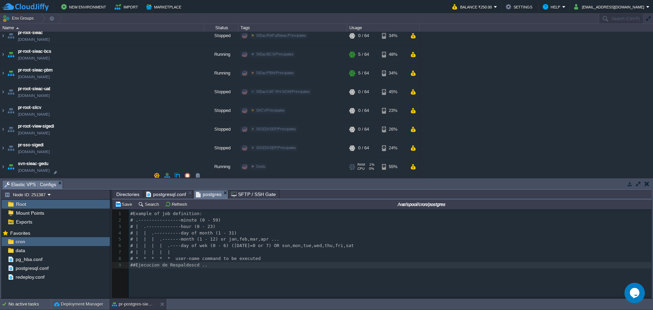
scroll to position [1158, 0]
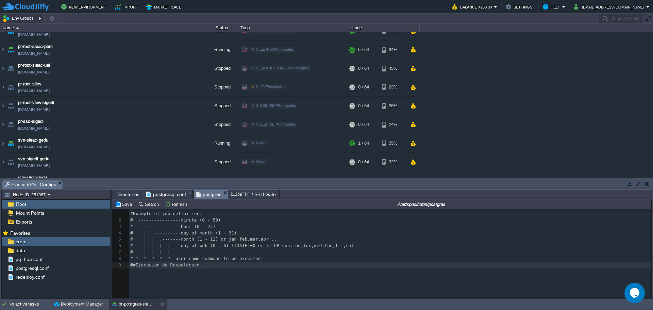
click at [40, 20] on div at bounding box center [40, 19] width 9 height 10
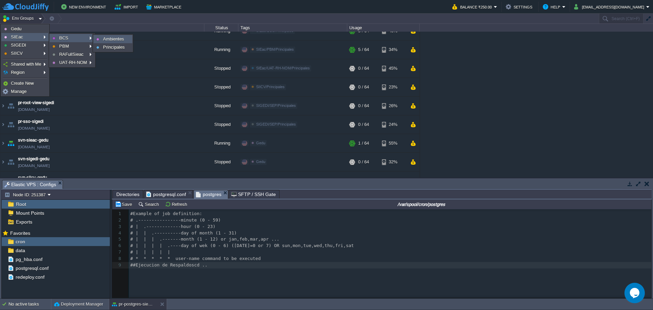
click at [116, 41] on span "Ambientes" at bounding box center [113, 38] width 21 height 5
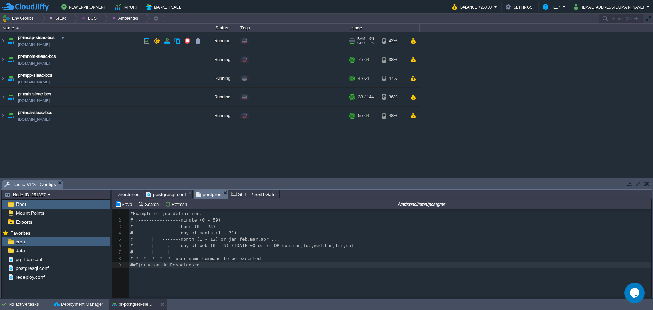
scroll to position [0, 0]
click at [99, 20] on div at bounding box center [103, 19] width 9 height 10
click at [102, 38] on span "Principales" at bounding box center [98, 36] width 22 height 5
click at [97, 95] on td "pr-postgresql-sieac-bcs pr-postgresql-sieac.w1-us.cloudjiffy.net" at bounding box center [102, 97] width 204 height 19
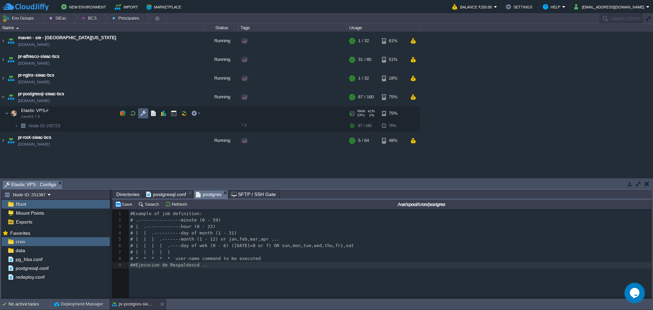
click at [142, 114] on button "button" at bounding box center [143, 113] width 6 height 6
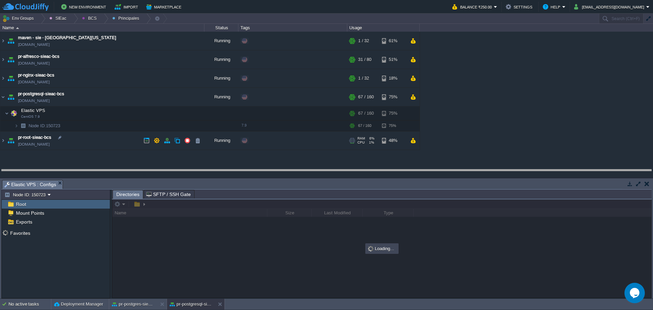
drag, startPoint x: 234, startPoint y: 185, endPoint x: 220, endPoint y: 167, distance: 22.9
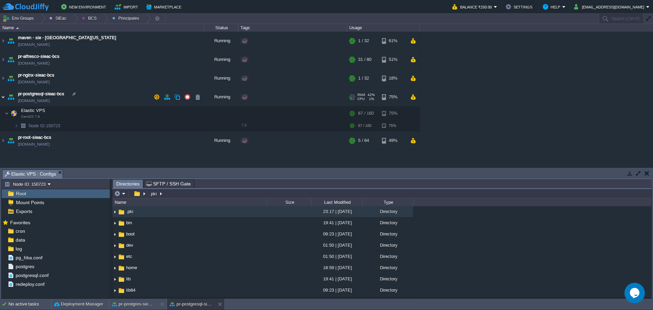
drag, startPoint x: 2, startPoint y: 99, endPoint x: 8, endPoint y: 92, distance: 8.7
click at [2, 99] on img at bounding box center [2, 97] width 5 height 18
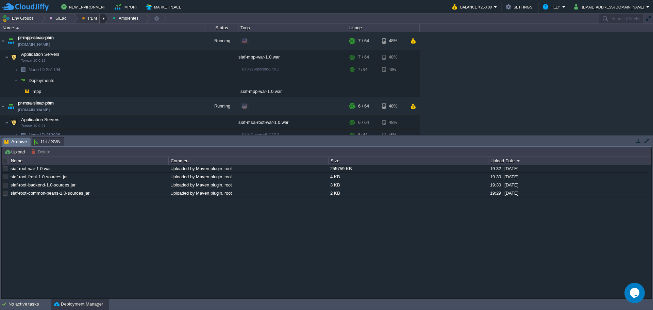
click at [100, 17] on div at bounding box center [104, 19] width 9 height 10
click at [104, 34] on link "Principales" at bounding box center [97, 36] width 38 height 7
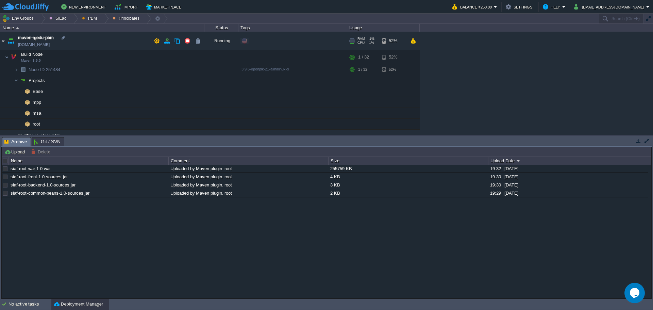
drag, startPoint x: 2, startPoint y: 40, endPoint x: 6, endPoint y: 42, distance: 4.4
click at [3, 40] on img at bounding box center [2, 41] width 5 height 18
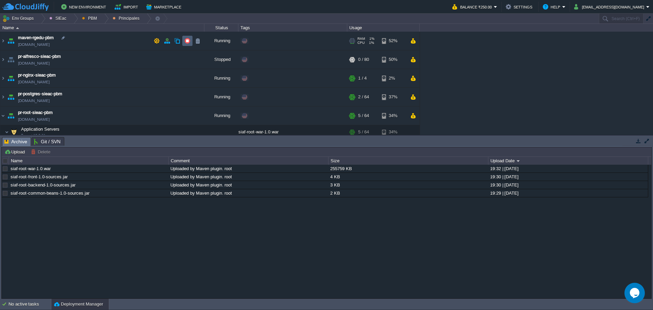
click at [186, 43] on button "button" at bounding box center [187, 41] width 6 height 6
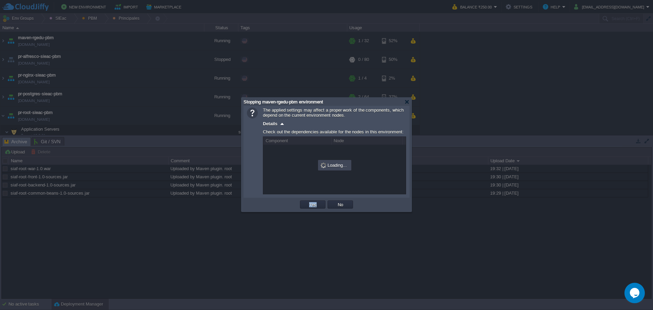
click at [313, 210] on td "Yes" at bounding box center [313, 204] width 28 height 10
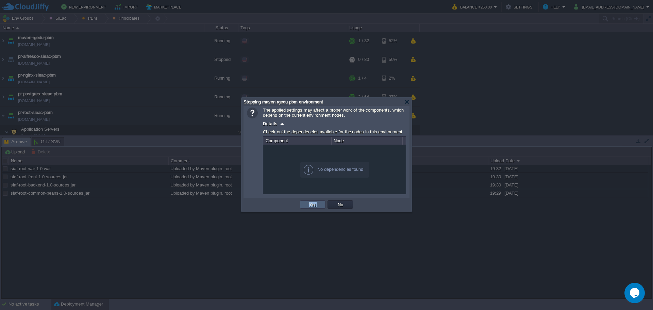
click at [312, 202] on td "Yes" at bounding box center [313, 204] width 26 height 8
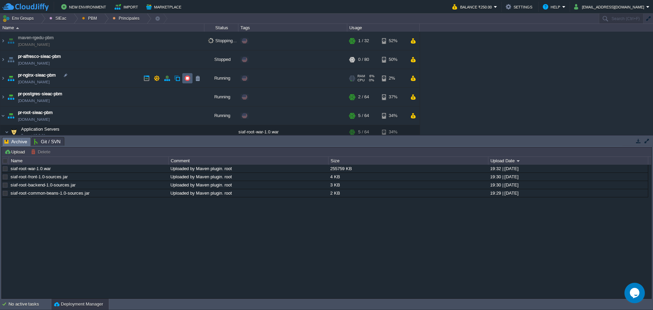
click at [186, 81] on button "button" at bounding box center [187, 78] width 6 height 6
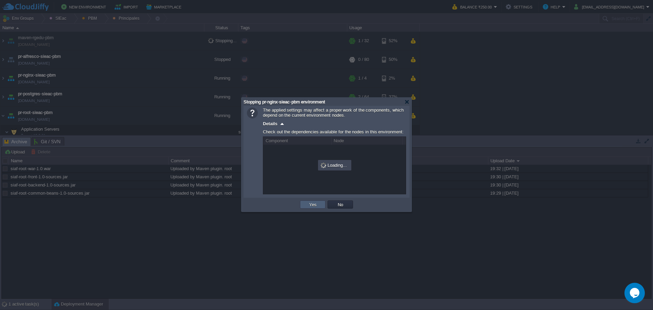
click at [310, 207] on button "Yes" at bounding box center [313, 204] width 12 height 6
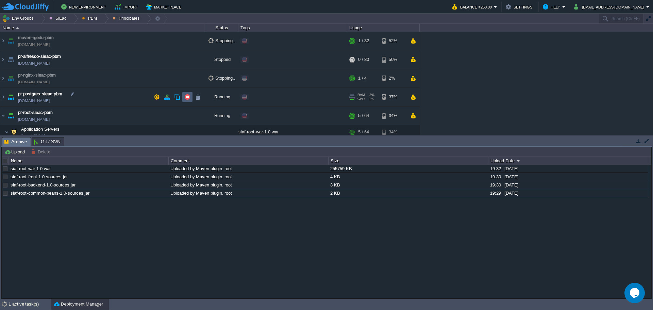
click at [187, 100] on td at bounding box center [187, 97] width 10 height 10
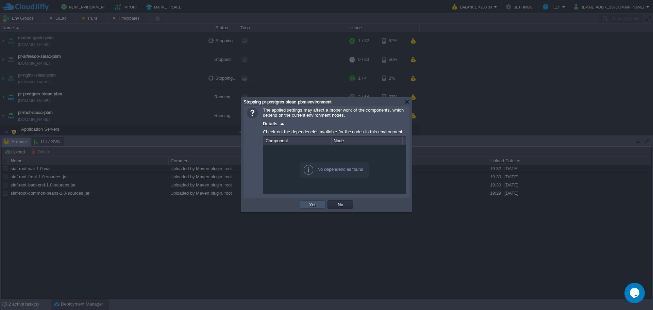
click at [316, 202] on button "Yes" at bounding box center [313, 204] width 12 height 6
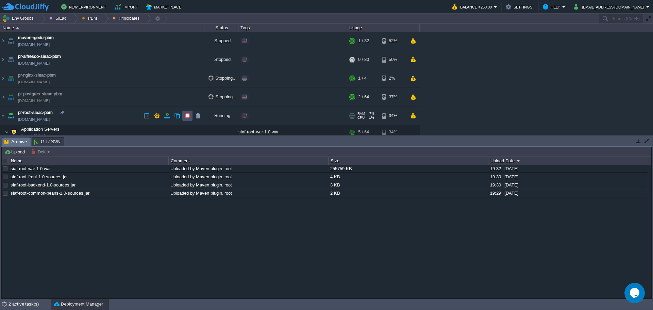
click at [190, 119] on button "button" at bounding box center [187, 116] width 6 height 6
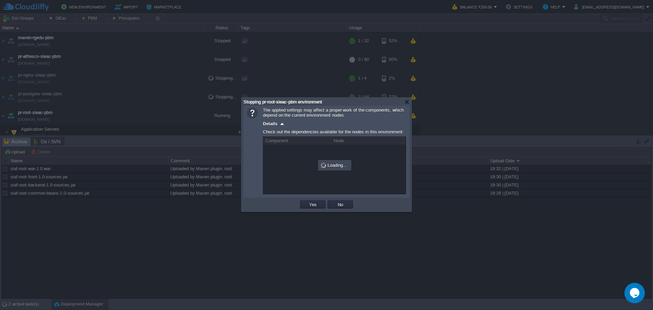
click at [317, 211] on div "OK Yes No Cancel" at bounding box center [327, 205] width 166 height 14
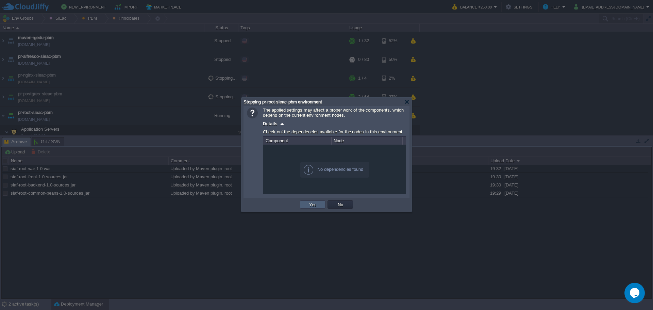
click at [313, 209] on td "Yes" at bounding box center [313, 204] width 26 height 8
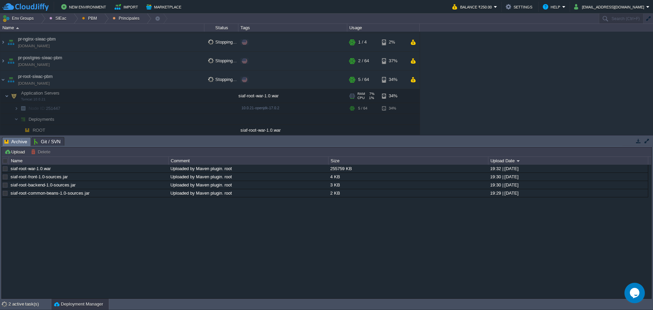
scroll to position [37, 0]
click at [6, 76] on img at bounding box center [11, 78] width 10 height 18
click at [100, 19] on div at bounding box center [104, 19] width 9 height 10
click at [97, 29] on span "Ambientes" at bounding box center [97, 28] width 21 height 5
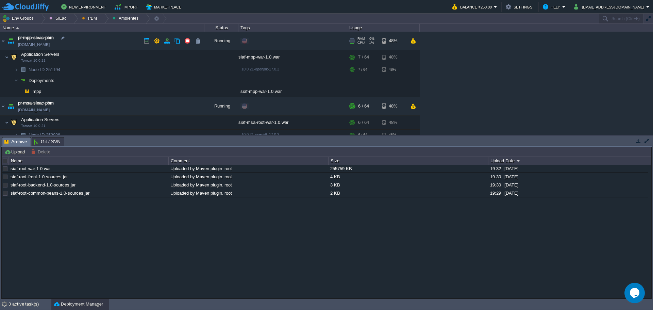
click at [7, 36] on img at bounding box center [11, 41] width 10 height 18
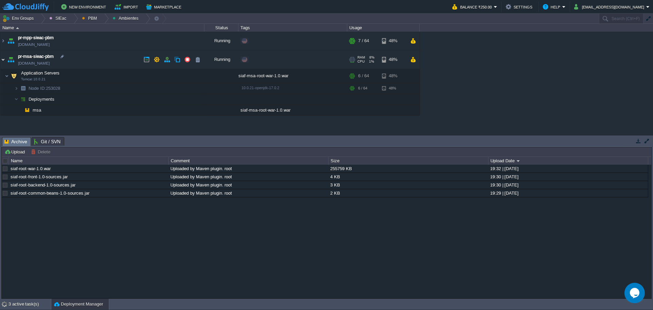
click at [4, 64] on img at bounding box center [2, 59] width 5 height 18
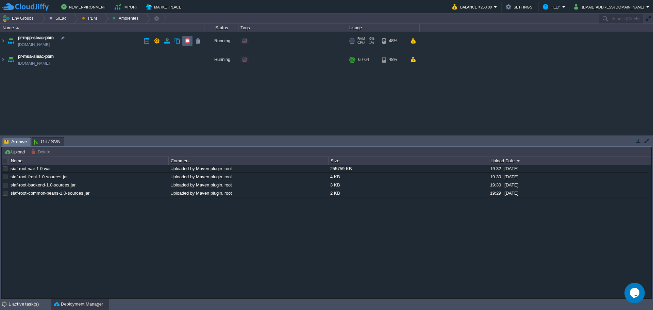
click at [186, 44] on button "button" at bounding box center [187, 41] width 6 height 6
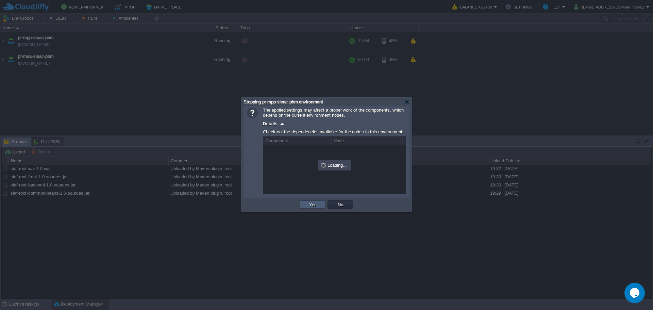
click at [311, 208] on button "Yes" at bounding box center [313, 204] width 12 height 6
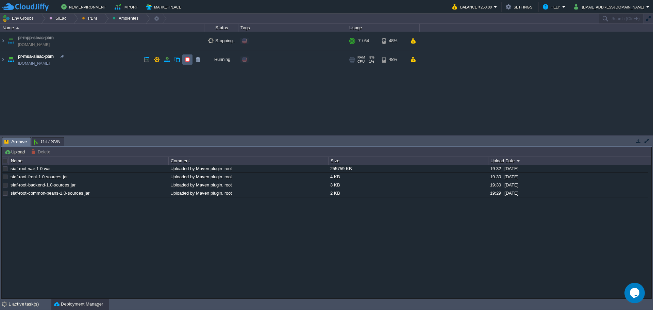
click at [190, 58] on button "button" at bounding box center [187, 59] width 6 height 6
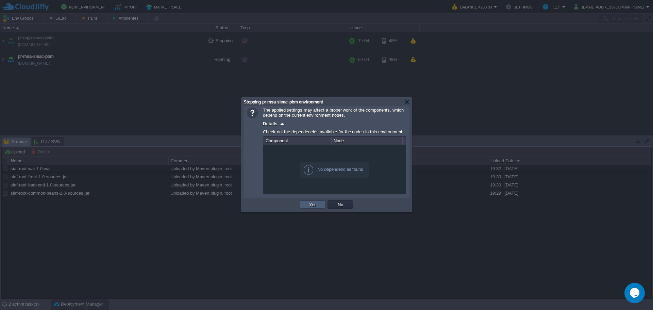
click at [303, 206] on td "Yes" at bounding box center [313, 204] width 26 height 8
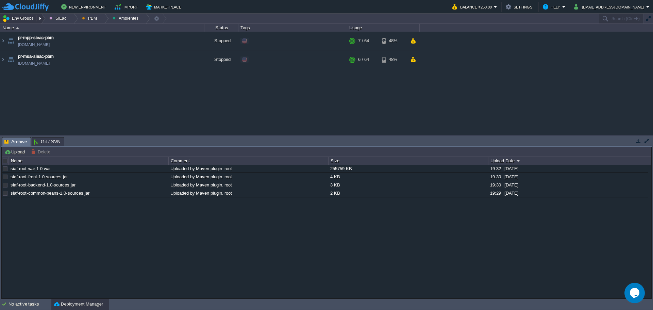
click at [15, 18] on button "Env Groups" at bounding box center [19, 19] width 34 height 10
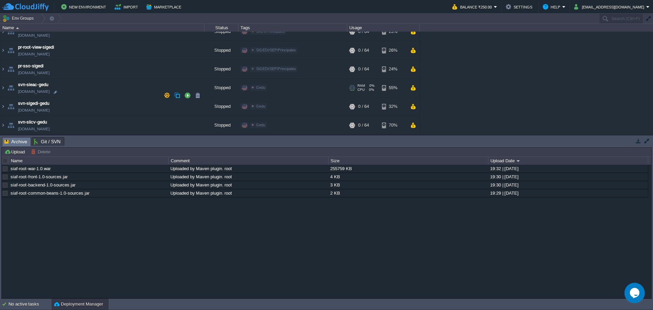
scroll to position [1221, 0]
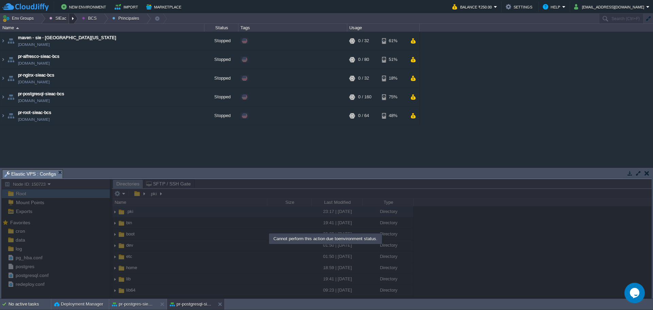
click at [73, 19] on div at bounding box center [73, 19] width 9 height 10
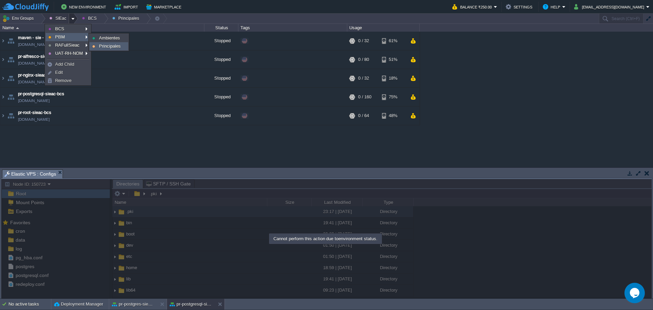
click at [111, 47] on span "Principales" at bounding box center [110, 46] width 22 height 5
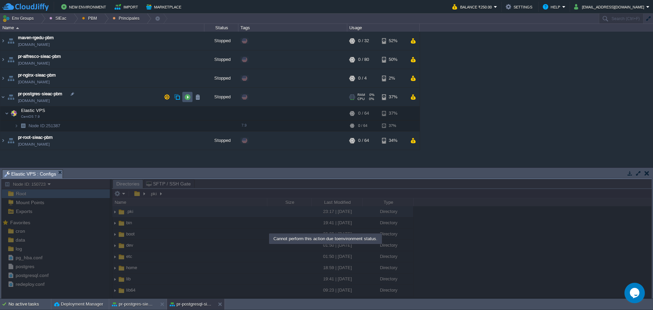
click at [188, 95] on button "button" at bounding box center [187, 97] width 6 height 6
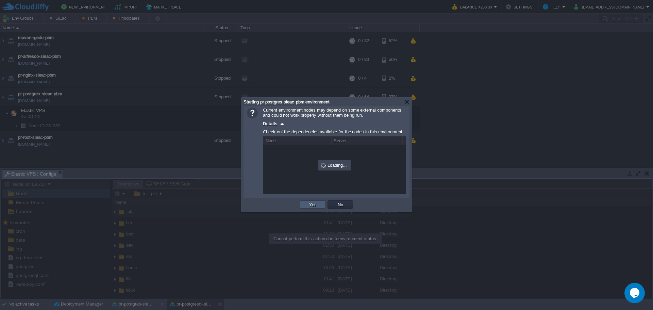
click at [317, 202] on td "Yes" at bounding box center [313, 204] width 26 height 8
